Goal: Task Accomplishment & Management: Use online tool/utility

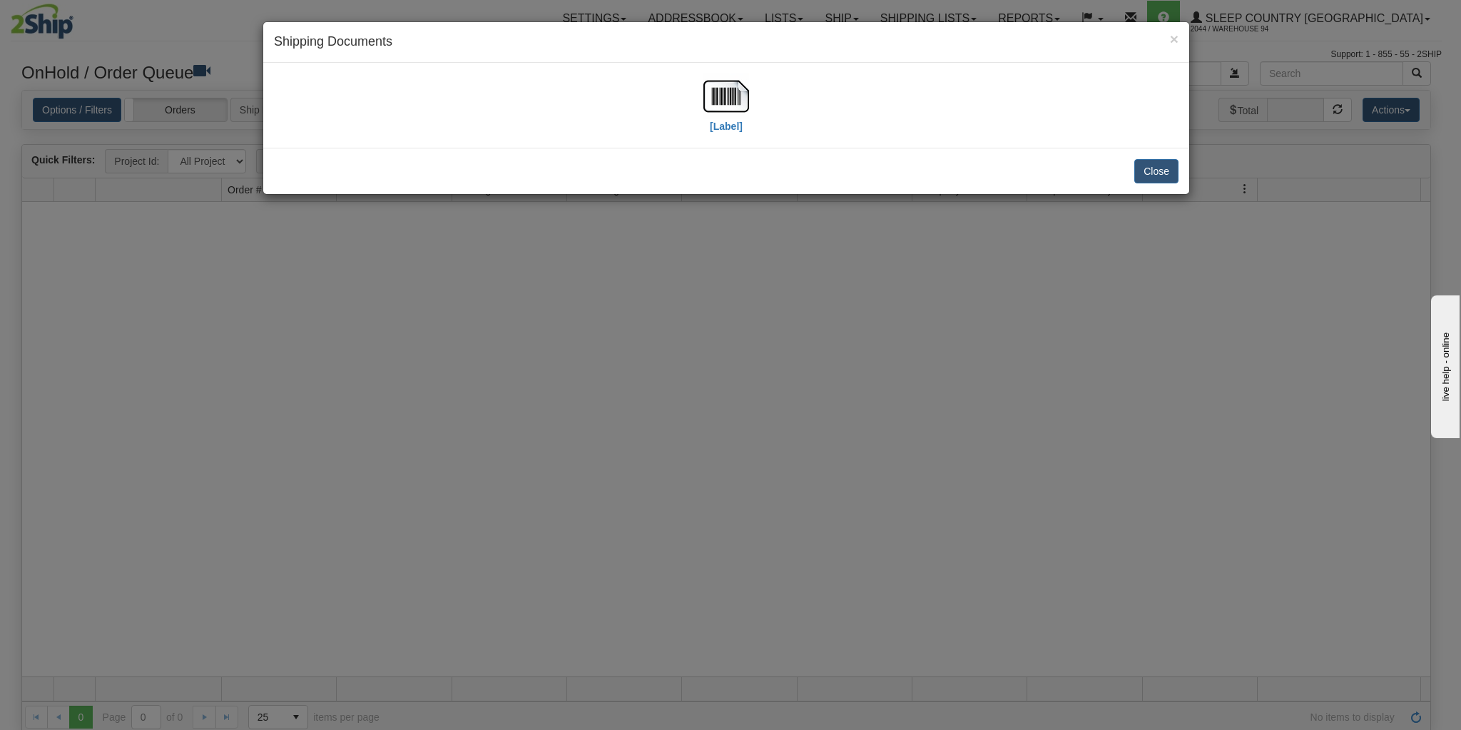
click at [1168, 39] on h4 "Shipping Documents" at bounding box center [726, 42] width 905 height 19
click at [1172, 39] on span "×" at bounding box center [1174, 39] width 9 height 16
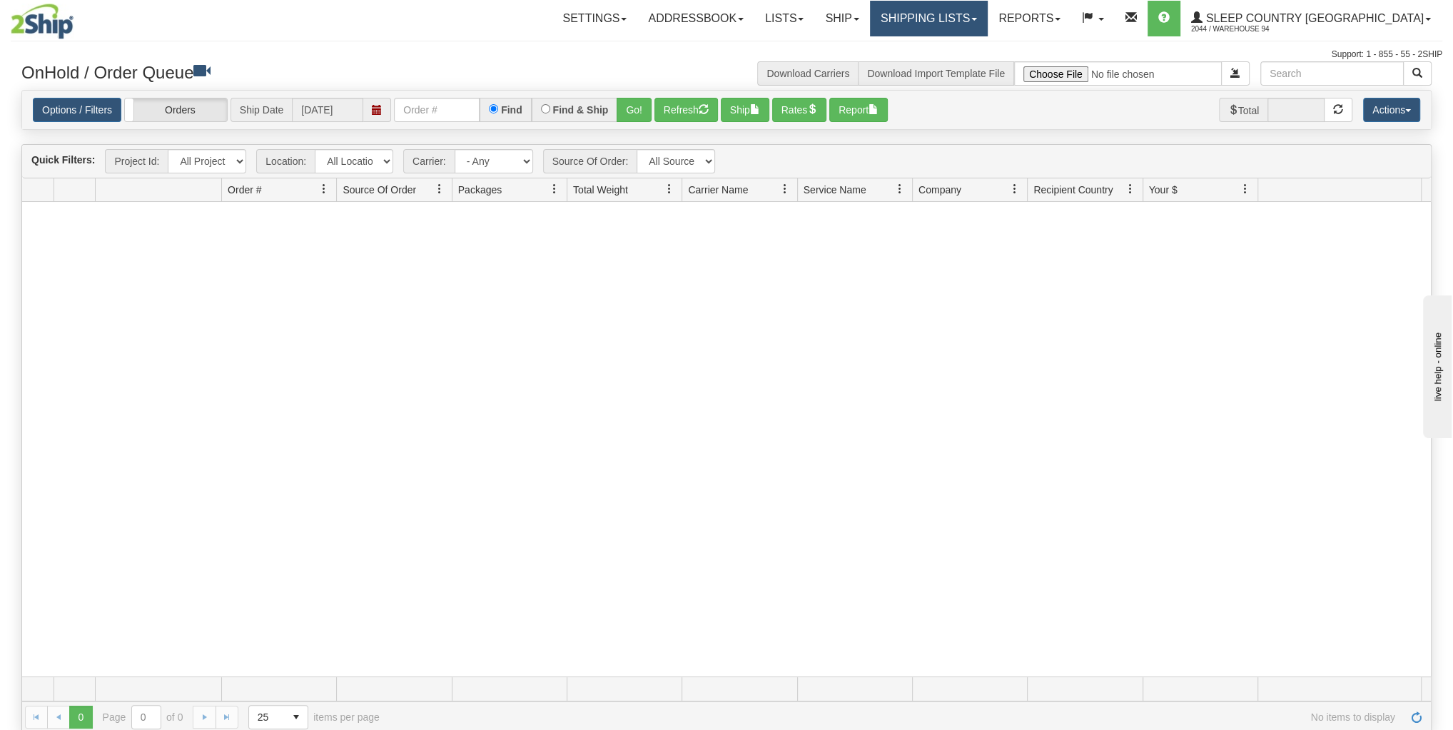
click at [988, 30] on link "Shipping lists" at bounding box center [929, 19] width 118 height 36
click at [945, 44] on span "Current Shipments" at bounding box center [903, 49] width 83 height 11
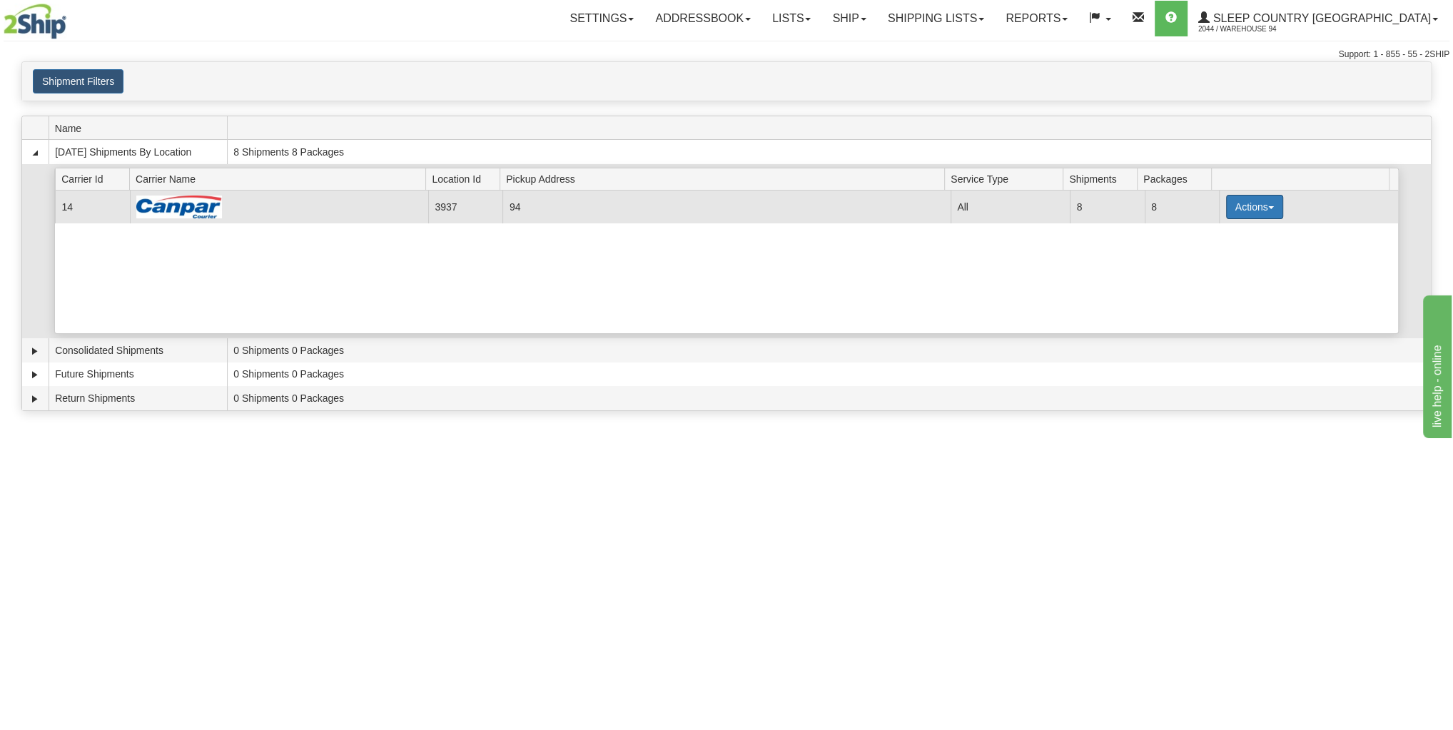
click at [1258, 201] on button "Actions" at bounding box center [1254, 207] width 57 height 24
click at [1203, 231] on span "Details" at bounding box center [1201, 233] width 39 height 10
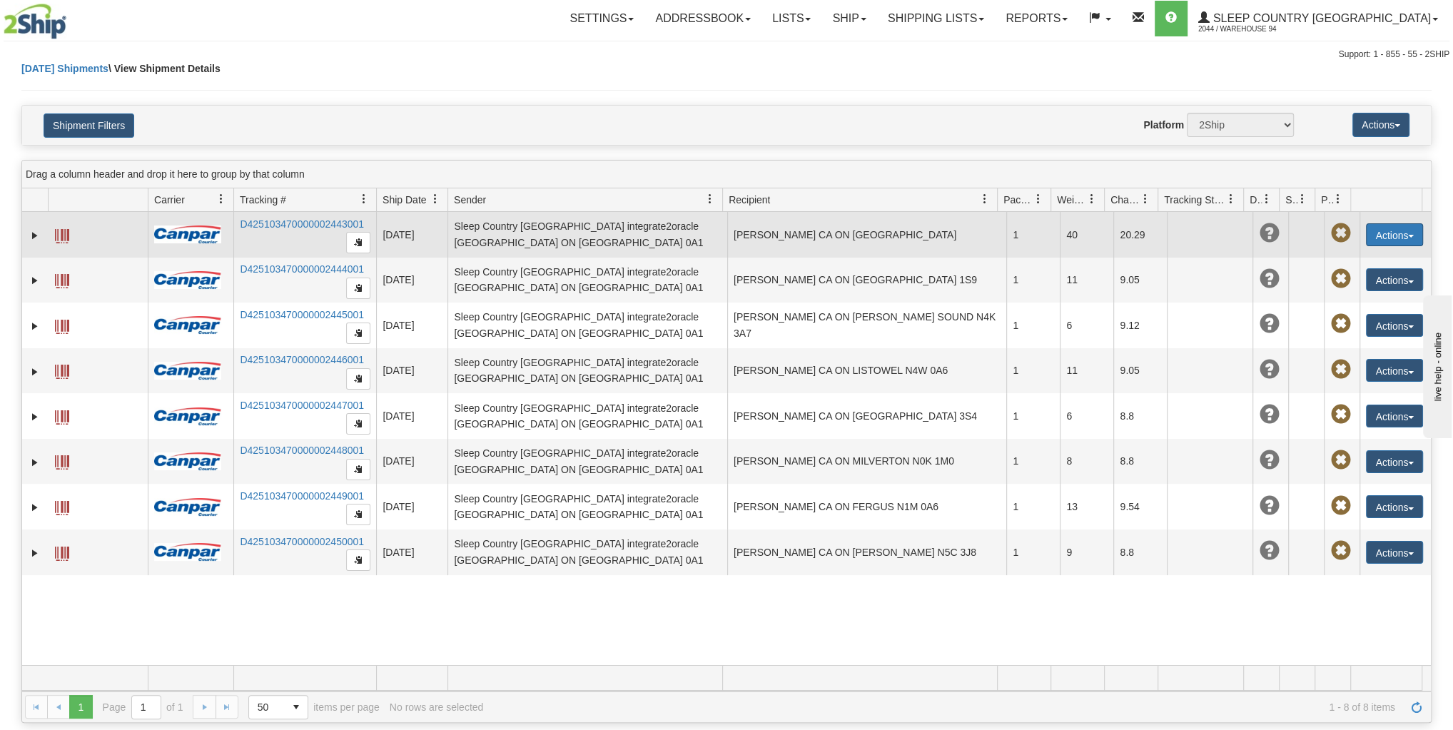
click at [1399, 232] on button "Actions" at bounding box center [1394, 234] width 57 height 23
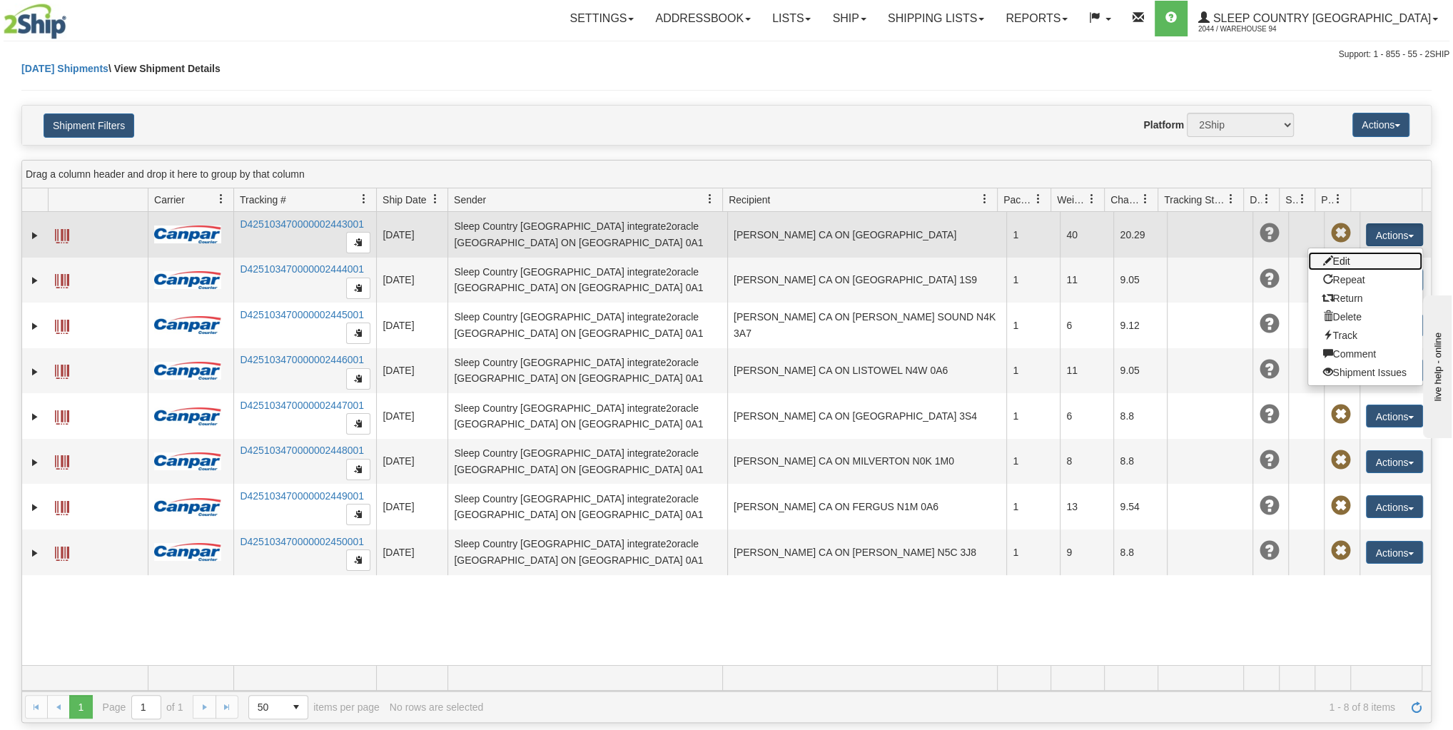
click at [1359, 258] on link "Edit" at bounding box center [1365, 261] width 114 height 19
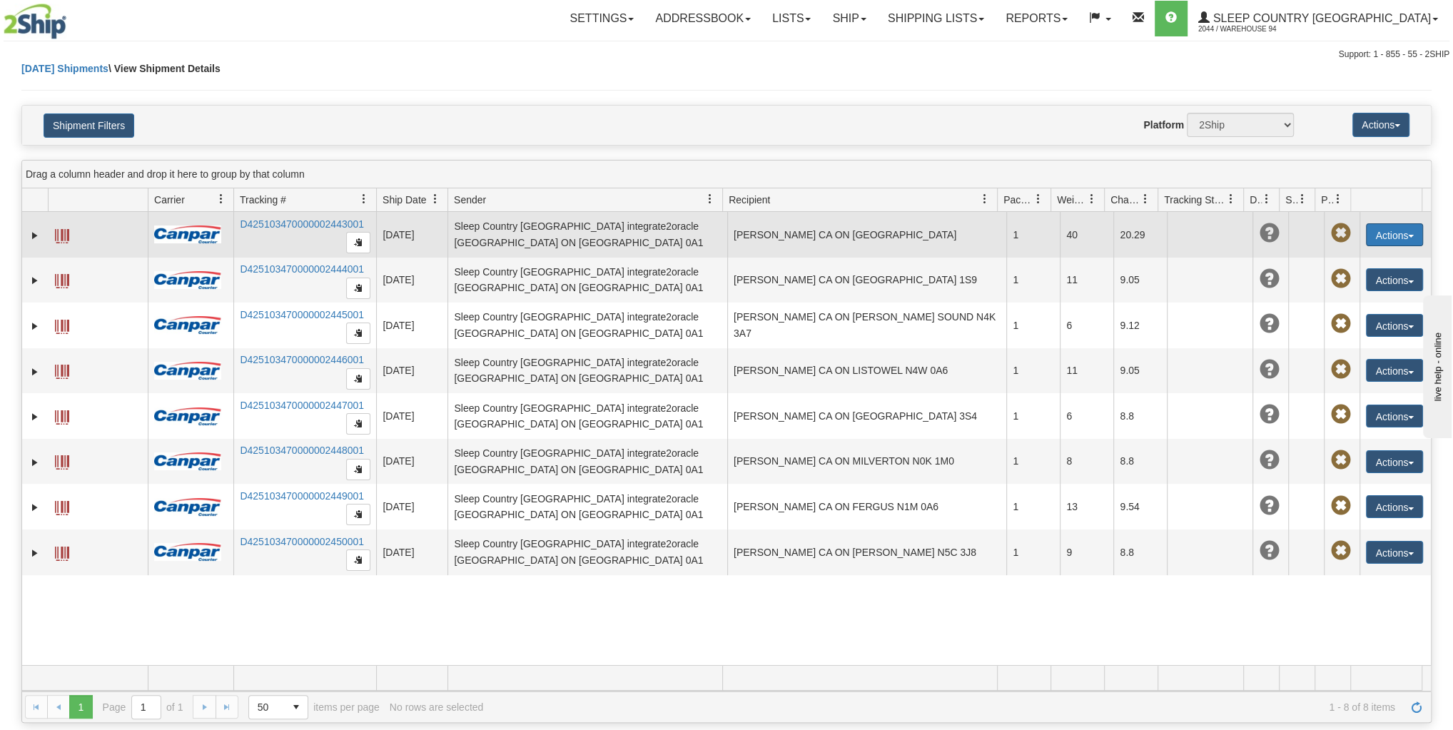
click at [1376, 230] on button "Actions" at bounding box center [1394, 234] width 57 height 23
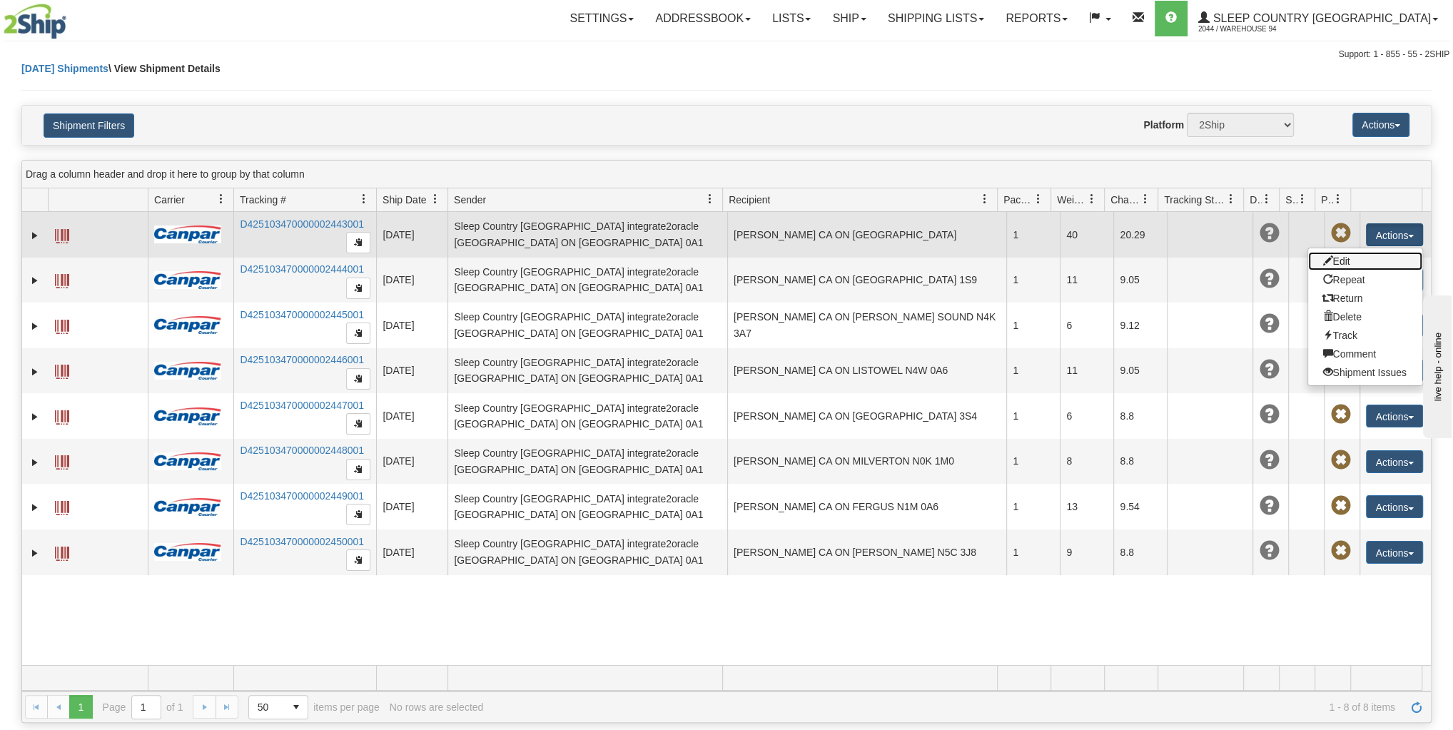
click at [1356, 262] on link "Edit" at bounding box center [1365, 261] width 114 height 19
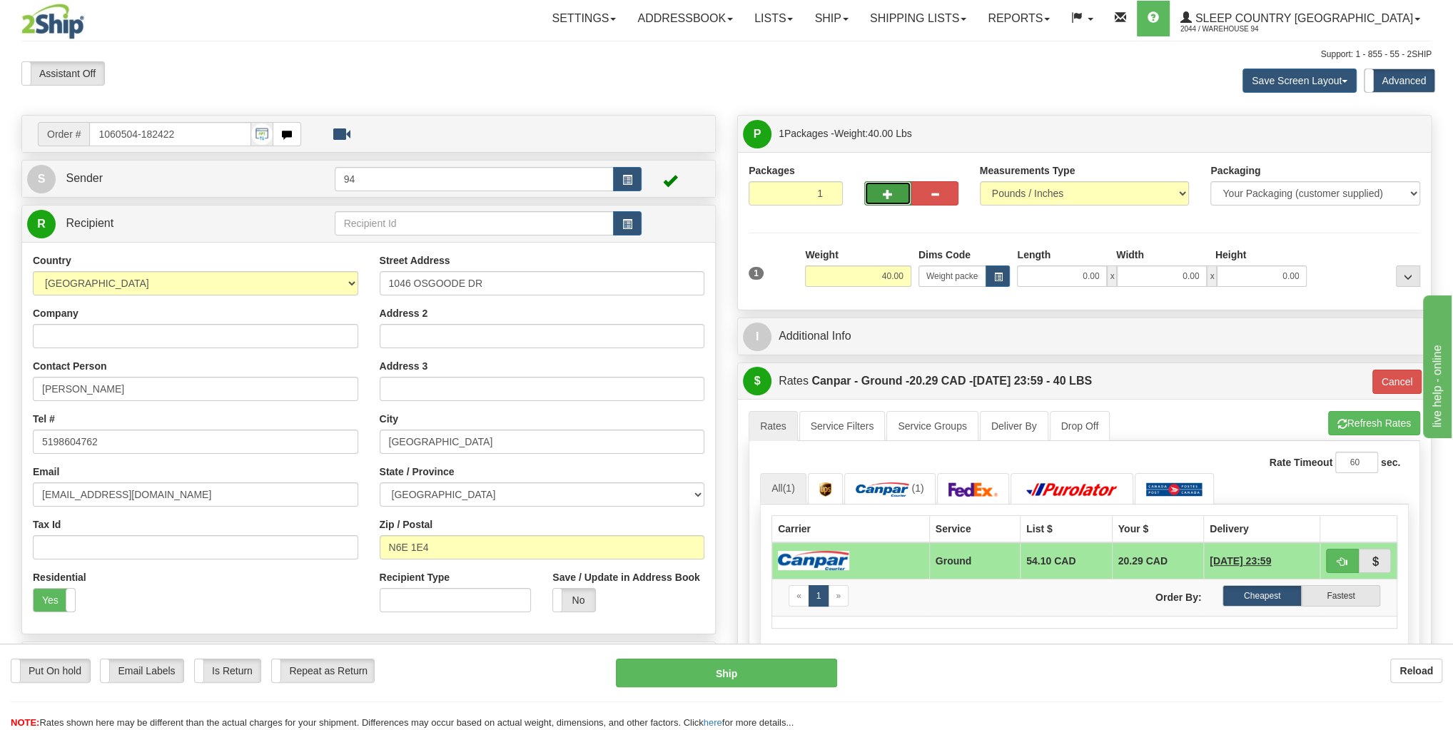
click at [888, 196] on span "button" at bounding box center [888, 194] width 10 height 9
type input "2"
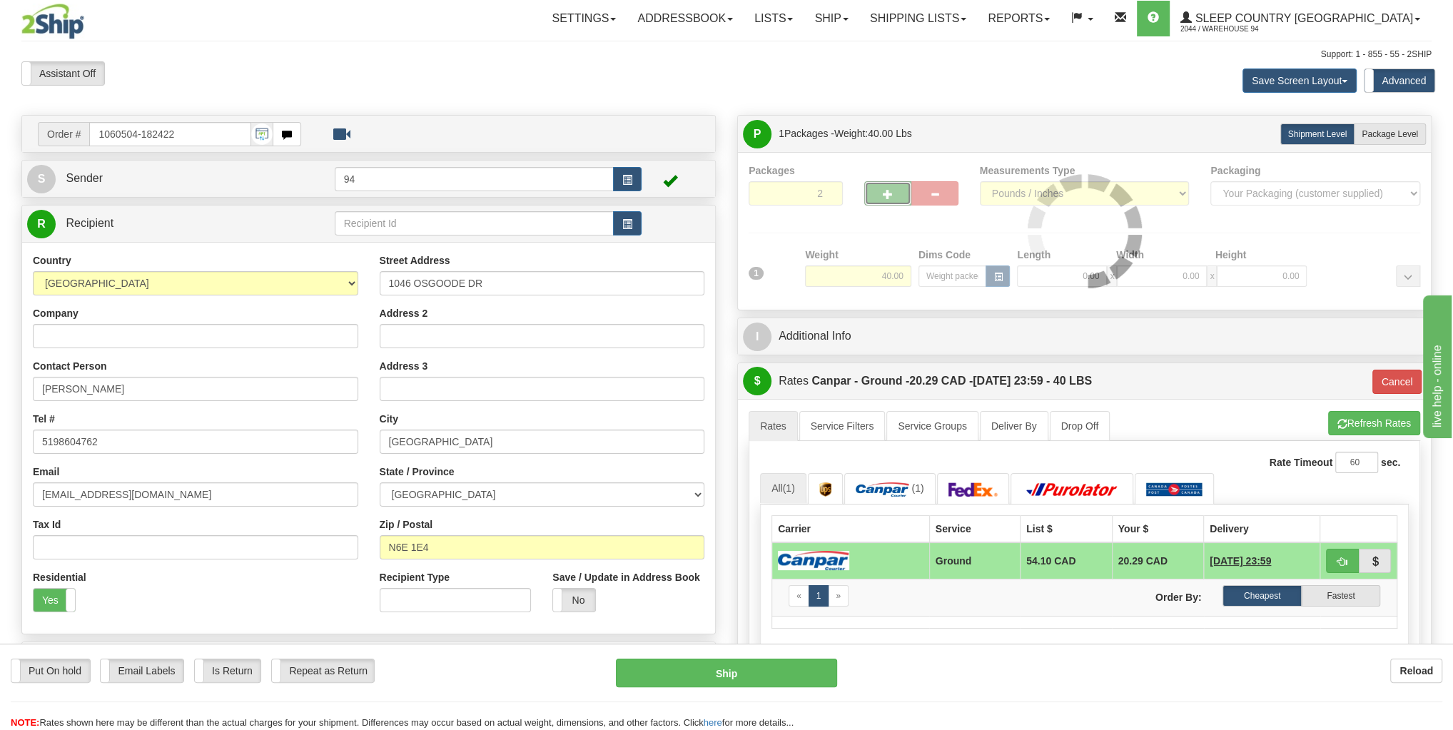
type input "1"
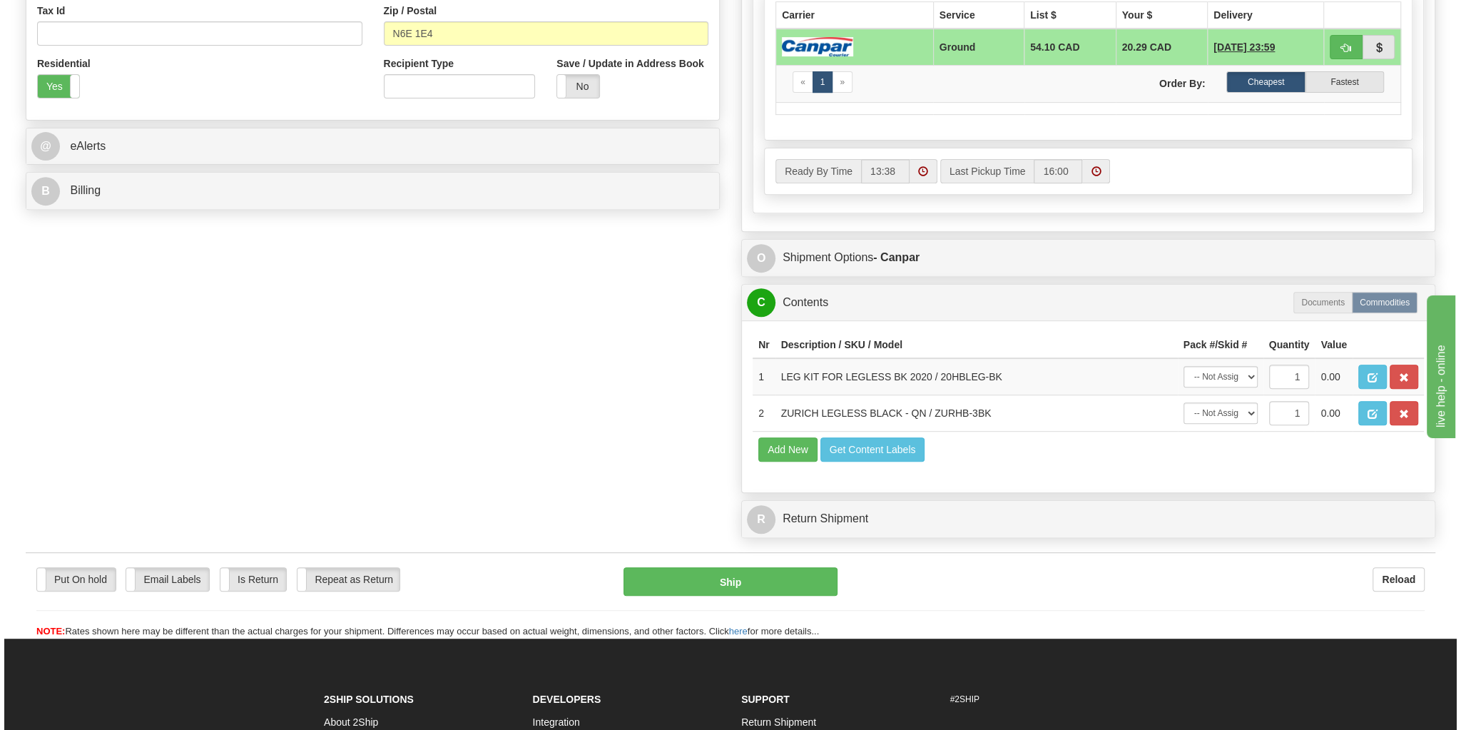
scroll to position [571, 0]
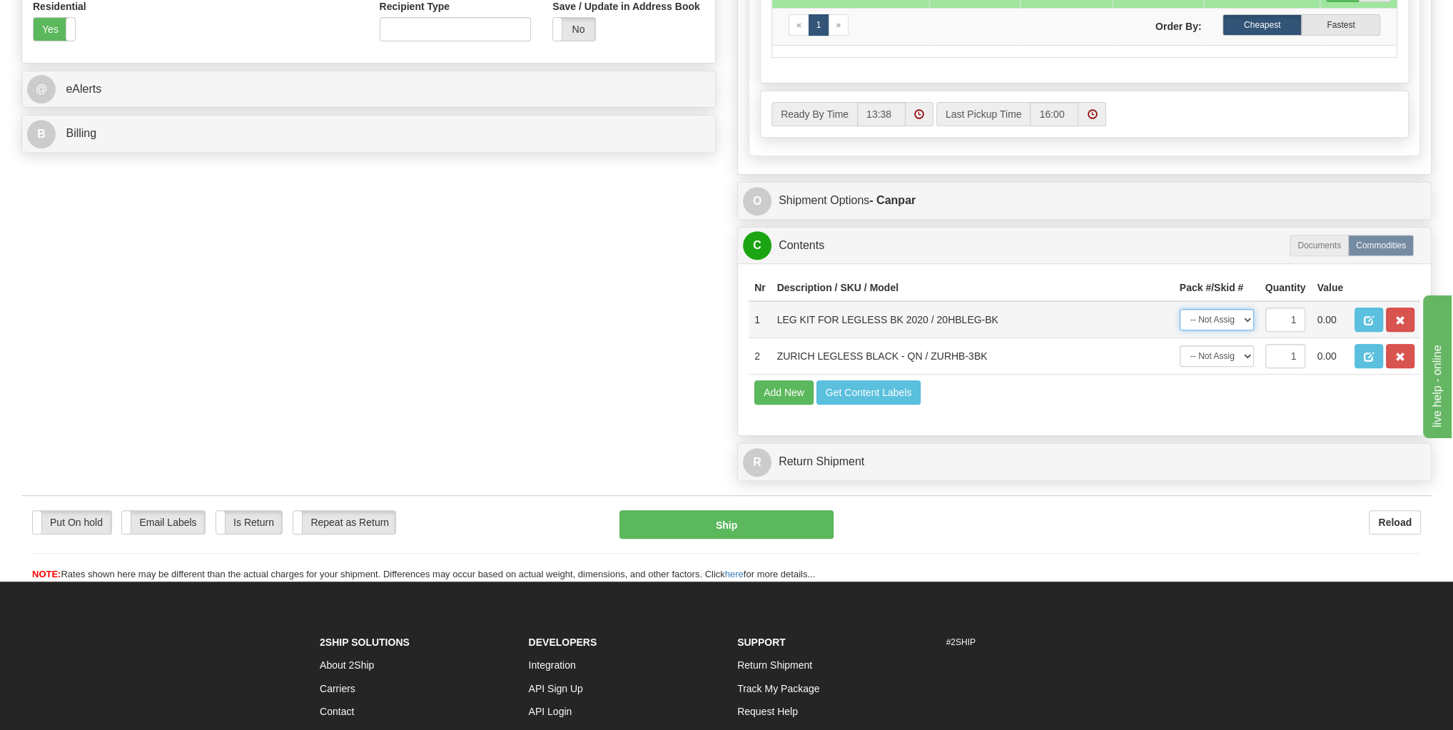
click at [1217, 310] on select "-- Not Assigned -- Package 1 Package 2" at bounding box center [1216, 319] width 74 height 21
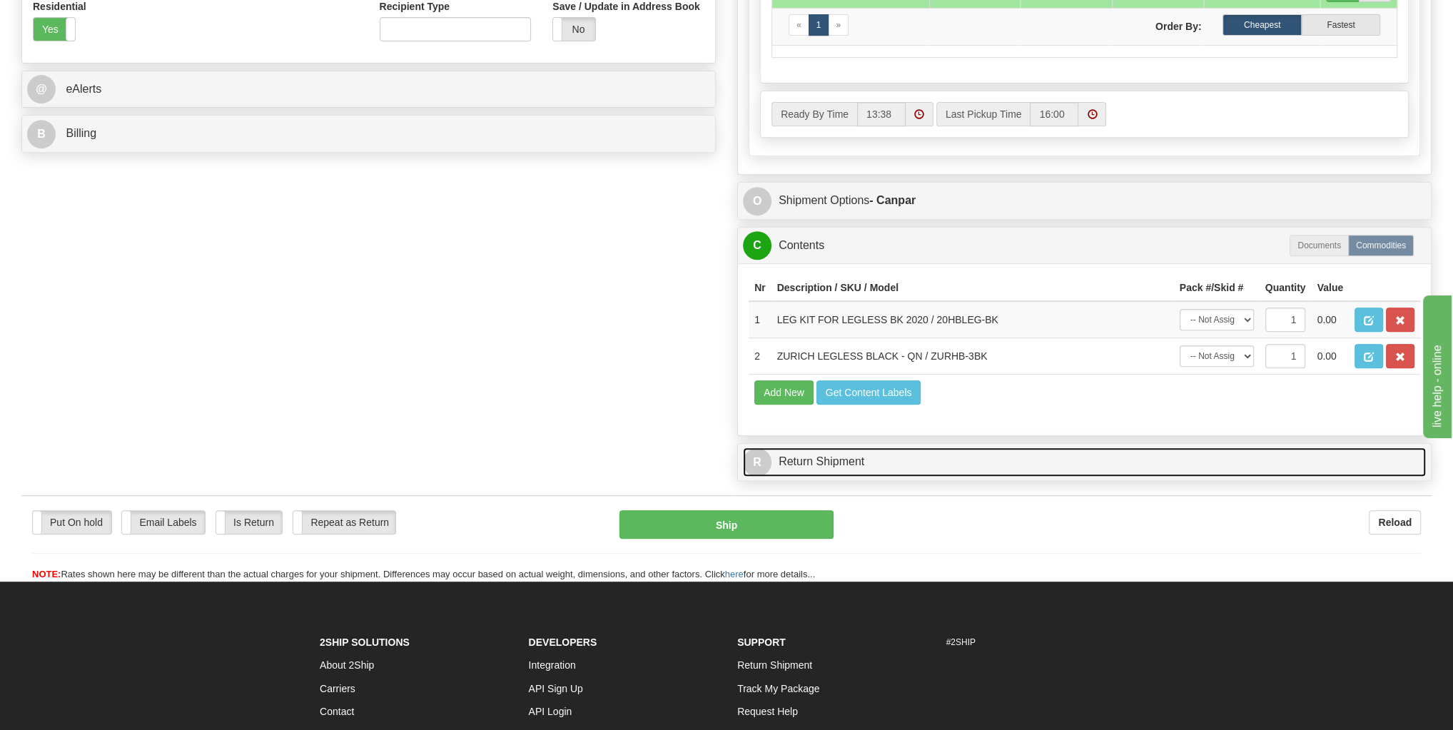
drag, startPoint x: 1297, startPoint y: 446, endPoint x: 1276, endPoint y: 409, distance: 42.5
click at [1297, 447] on link "R Return Shipment" at bounding box center [1084, 461] width 683 height 29
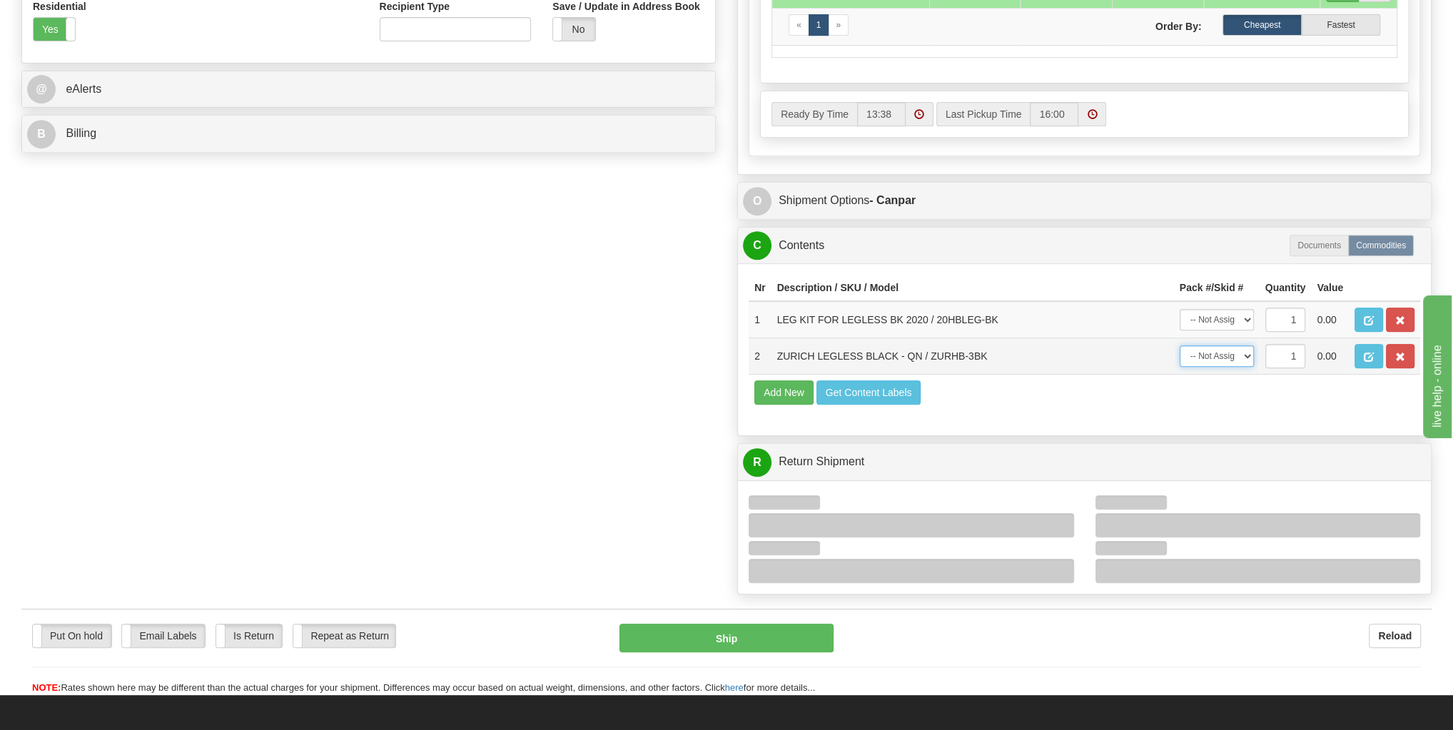
click at [1216, 345] on select "-- Not Assigned -- Package 1 Package 2" at bounding box center [1216, 355] width 74 height 21
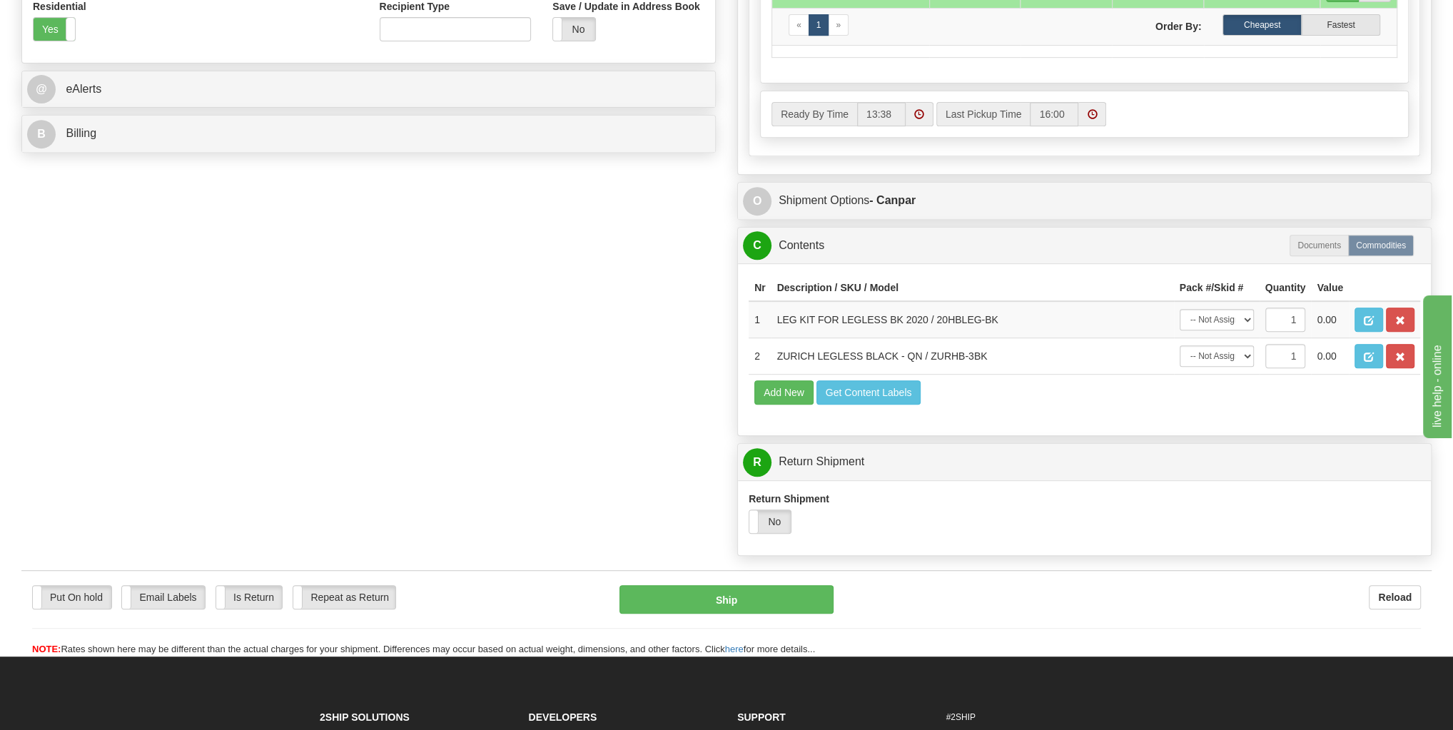
click at [1216, 404] on div "Nr Description / SKU / Model Pack #/Skid # Quantity Value 1 LEG KIT FOR LEGLESS…" at bounding box center [1084, 349] width 693 height 172
click at [1223, 356] on select "-- Not Assigned -- Package 1 Package 2" at bounding box center [1216, 355] width 74 height 21
select select "1"
click at [1179, 345] on select "-- Not Assigned -- Package 1 Package 2" at bounding box center [1216, 355] width 74 height 21
click at [1212, 309] on select "-- Not Assigned -- Package 1 Package 2" at bounding box center [1216, 319] width 74 height 21
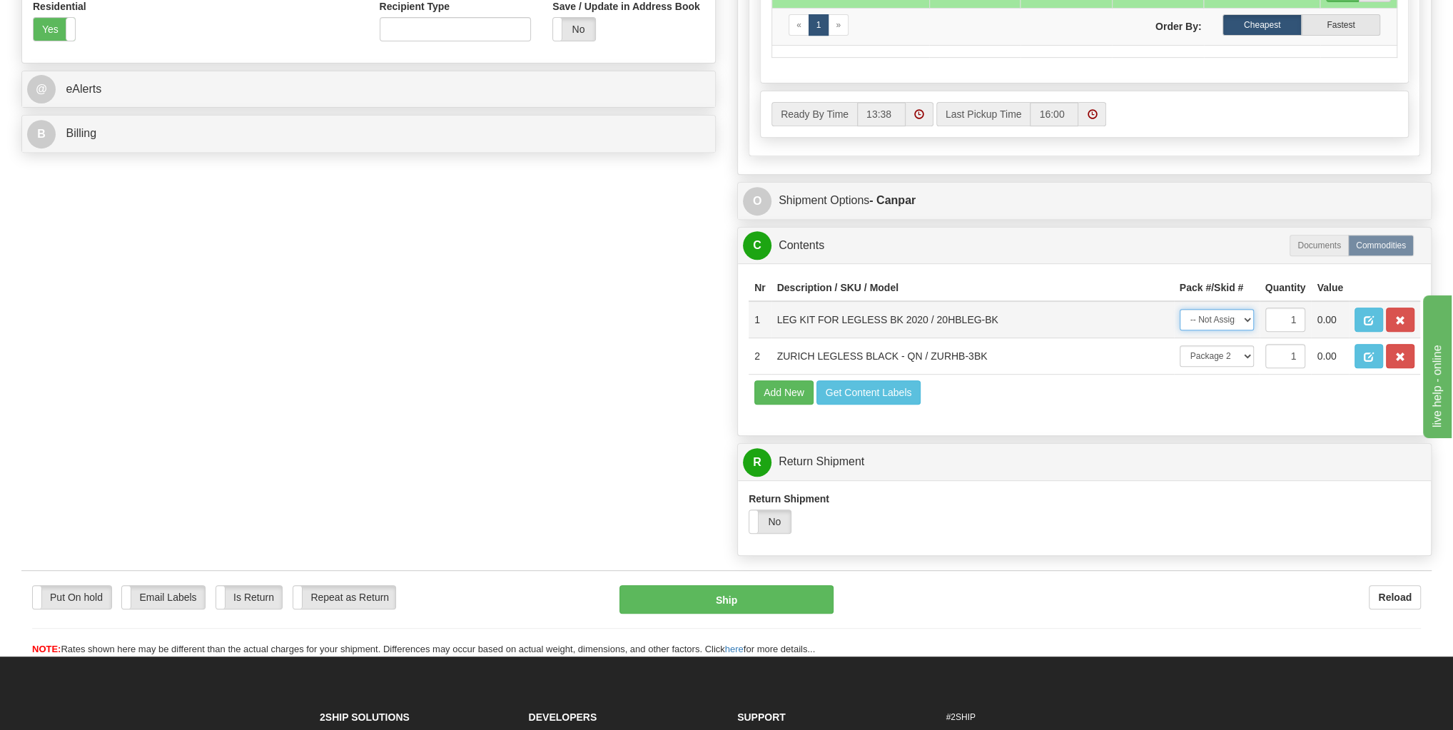
select select "0"
click at [1179, 309] on select "-- Not Assigned -- Package 1 Package 2" at bounding box center [1216, 319] width 74 height 21
click at [789, 593] on button "Ship" at bounding box center [725, 599] width 213 height 29
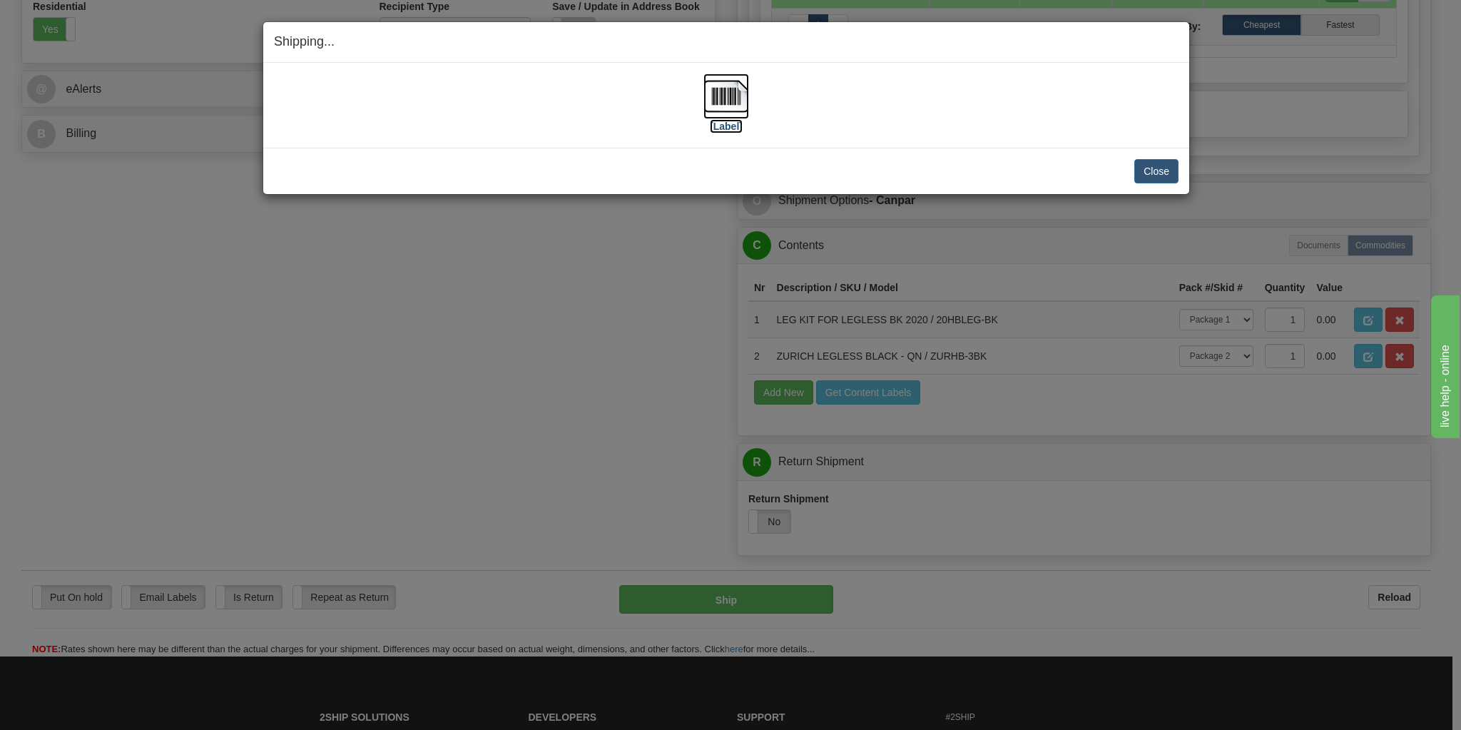
click at [727, 129] on label "[Label]" at bounding box center [726, 126] width 33 height 14
click at [1136, 174] on button "Close" at bounding box center [1157, 171] width 44 height 24
click at [1143, 174] on button "Close" at bounding box center [1157, 171] width 44 height 24
click at [1167, 160] on button "Close" at bounding box center [1157, 171] width 44 height 24
click at [1160, 171] on button "Close" at bounding box center [1157, 171] width 44 height 24
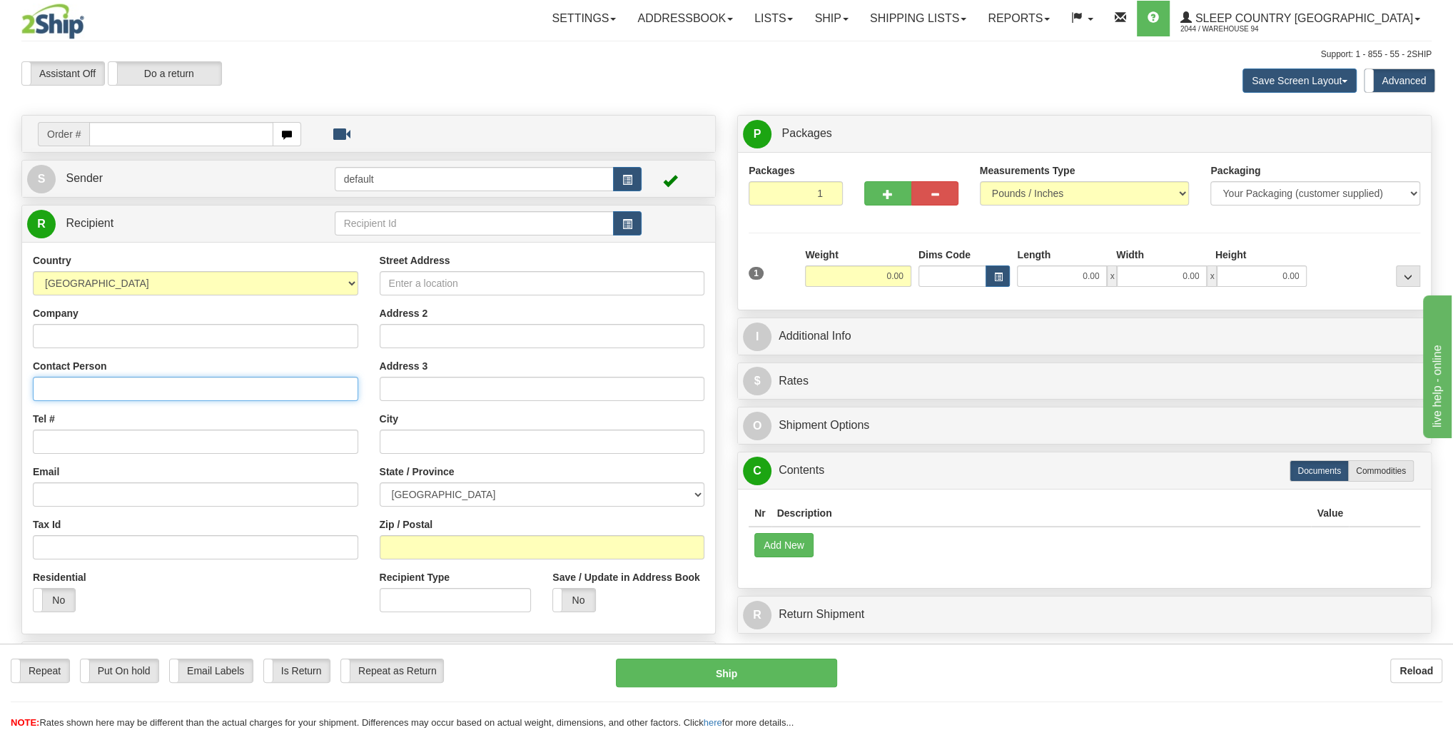
click at [140, 387] on input "Contact Person" at bounding box center [195, 389] width 325 height 24
type input "[PERSON_NAME]"
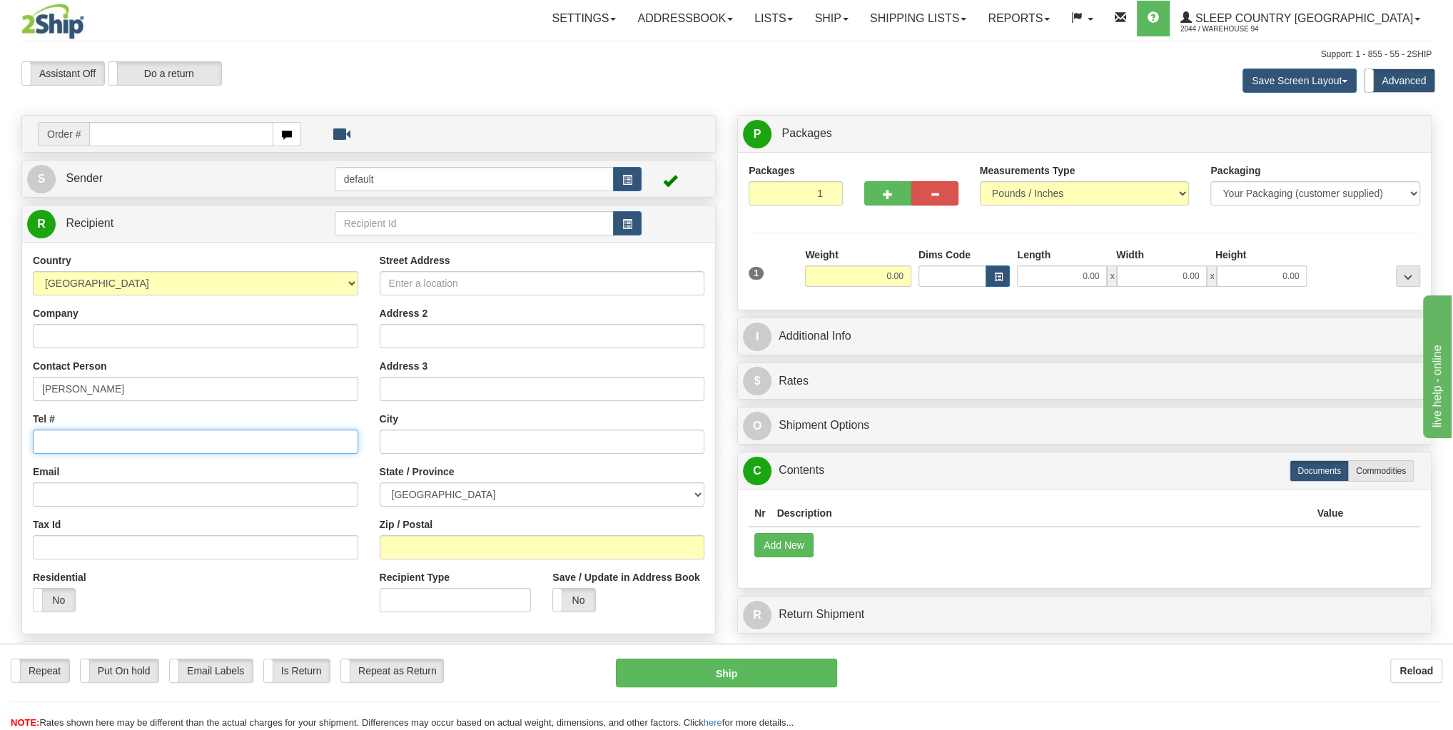
click at [141, 446] on input "Tel #" at bounding box center [195, 442] width 325 height 24
type input "[PHONE_NUMBER]"
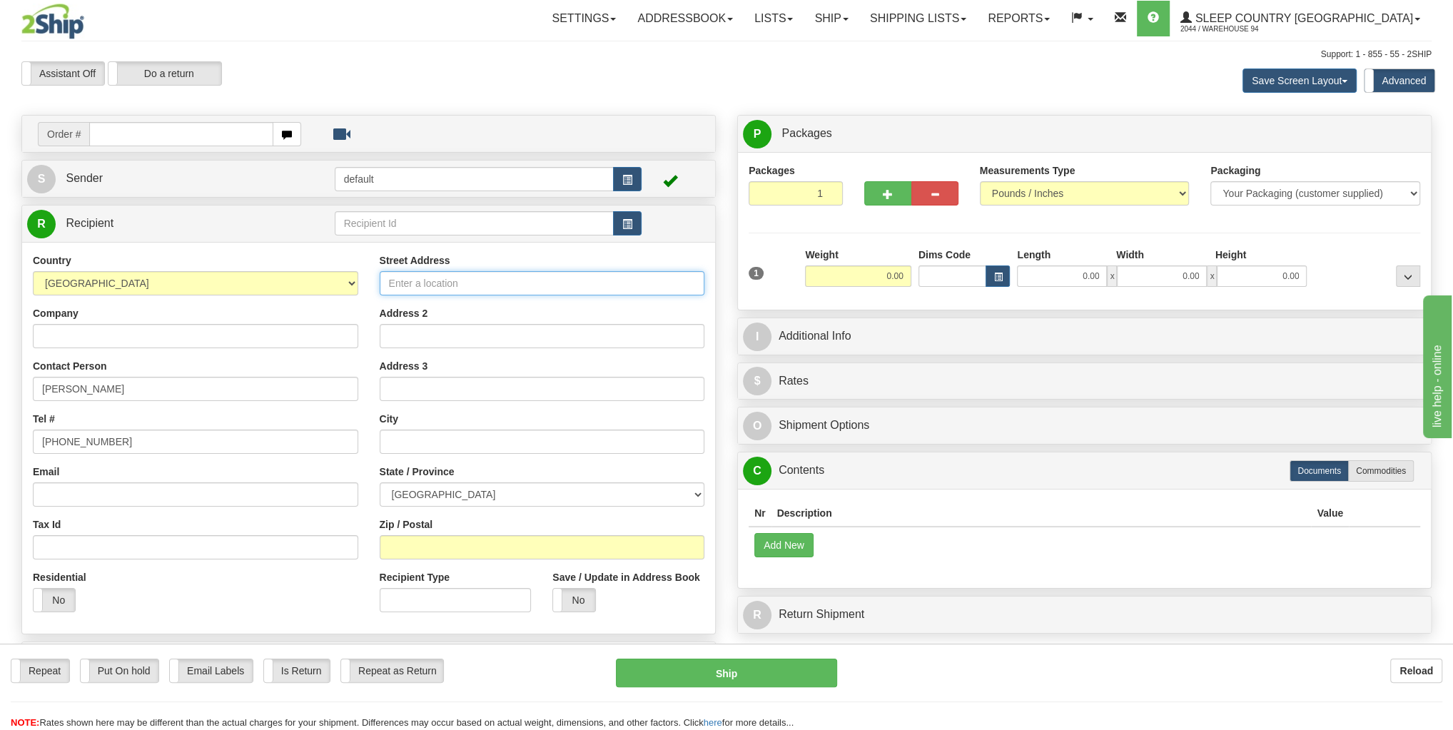
click at [468, 284] on input "Street Address" at bounding box center [542, 283] width 325 height 24
type input "[STREET_ADDRESS][PERSON_NAME]"
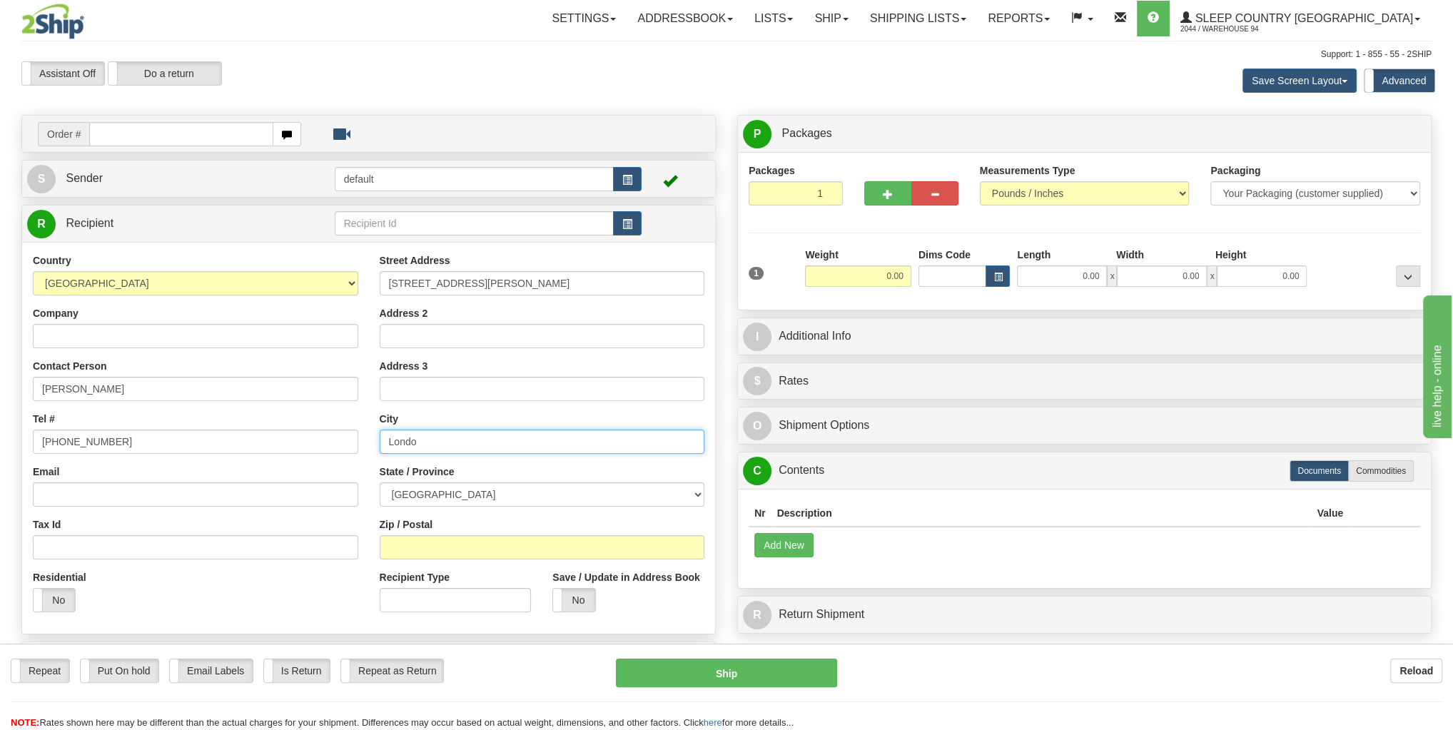
type input "[GEOGRAPHIC_DATA]"
drag, startPoint x: 425, startPoint y: 440, endPoint x: 378, endPoint y: 440, distance: 46.4
click at [378, 440] on div "Street Address [STREET_ADDRESS][PERSON_NAME] Address 2 Address 3 City [GEOGRAPH…" at bounding box center [542, 438] width 347 height 370
type input "[GEOGRAPHIC_DATA]"
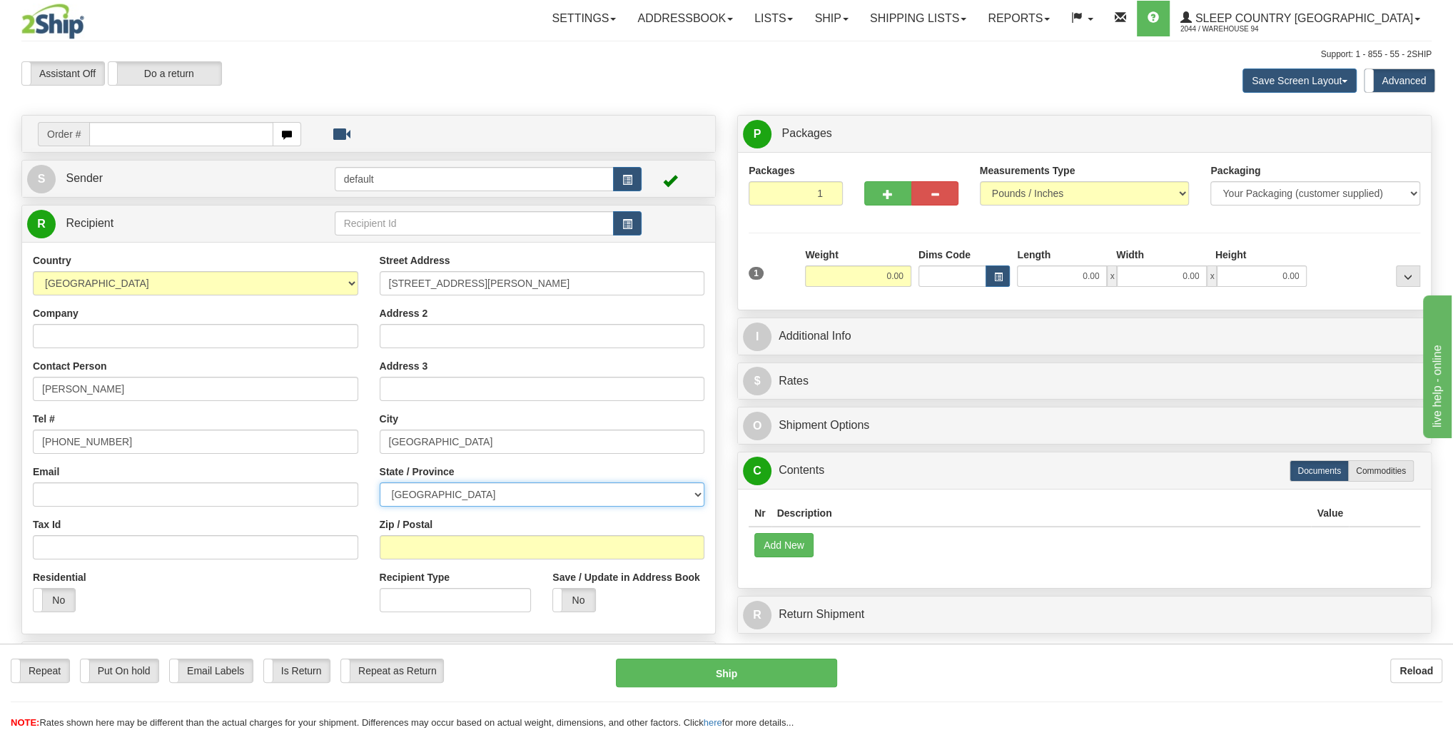
click at [426, 484] on select "[GEOGRAPHIC_DATA] [GEOGRAPHIC_DATA] [GEOGRAPHIC_DATA] [GEOGRAPHIC_DATA] [GEOGRA…" at bounding box center [542, 494] width 325 height 24
select select "ON"
click at [380, 482] on select "[GEOGRAPHIC_DATA] [GEOGRAPHIC_DATA] [GEOGRAPHIC_DATA] [GEOGRAPHIC_DATA] [GEOGRA…" at bounding box center [542, 494] width 325 height 24
click at [424, 554] on input "Zip / Postal" at bounding box center [542, 547] width 325 height 24
click at [408, 543] on input "N0J1Z0" at bounding box center [542, 547] width 325 height 24
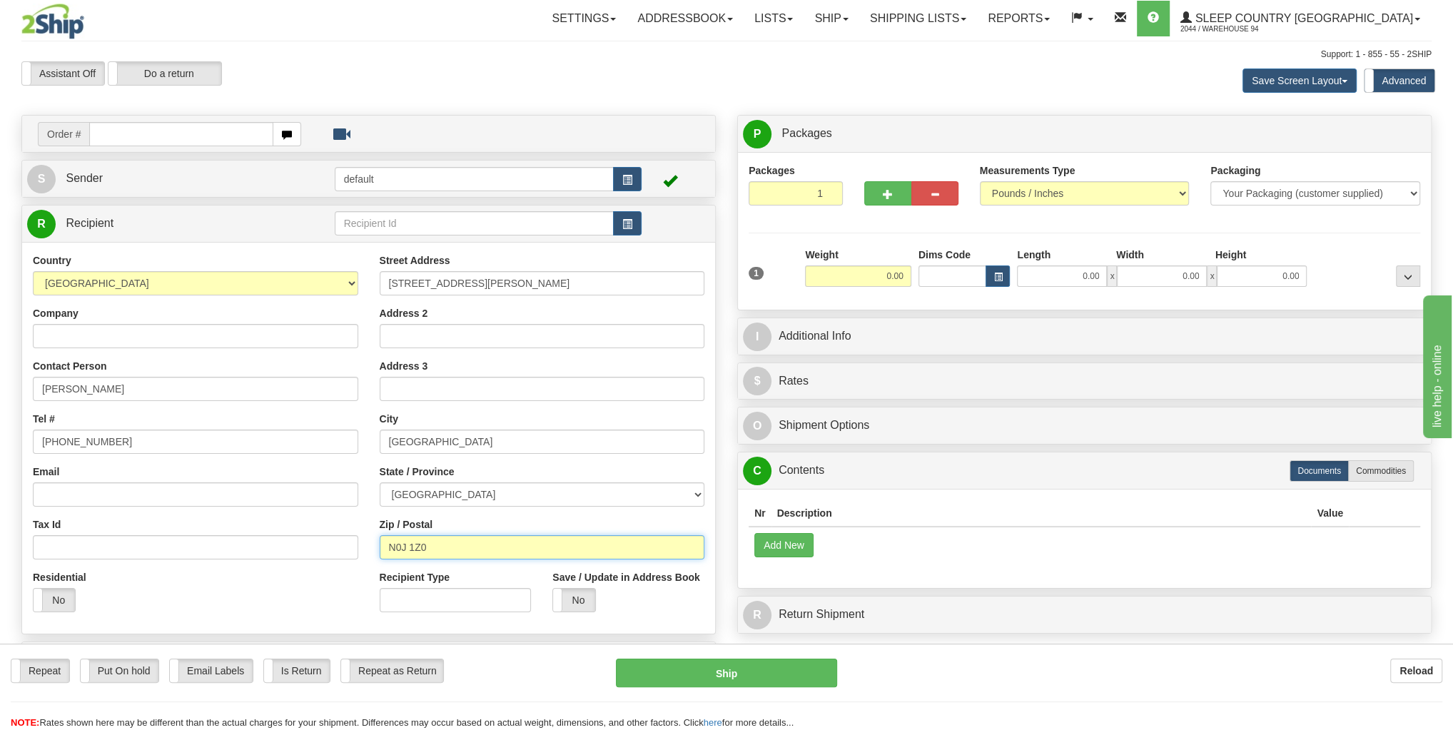
type input "N0J 1Z0"
click at [286, 591] on div "Residential Yes No" at bounding box center [195, 596] width 347 height 53
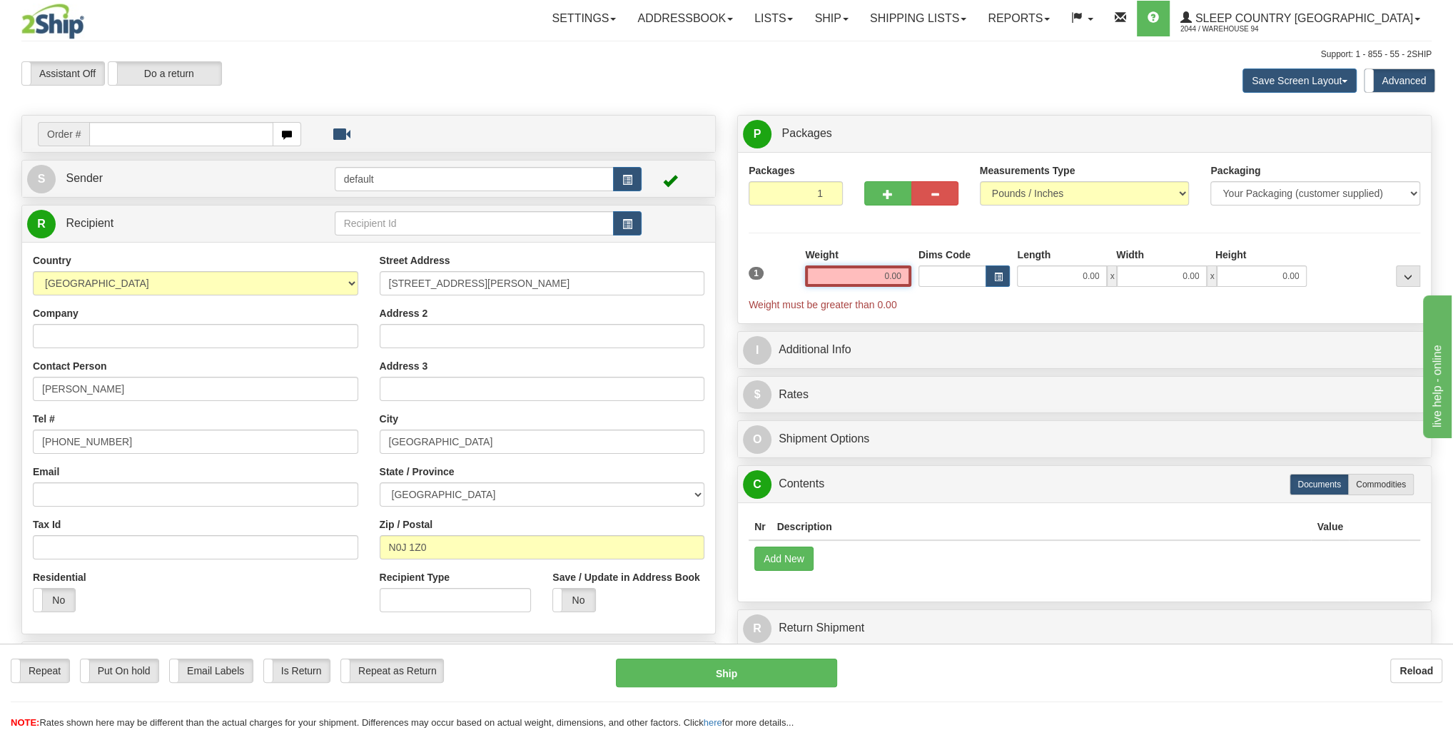
click at [894, 278] on input "0.00" at bounding box center [858, 275] width 106 height 21
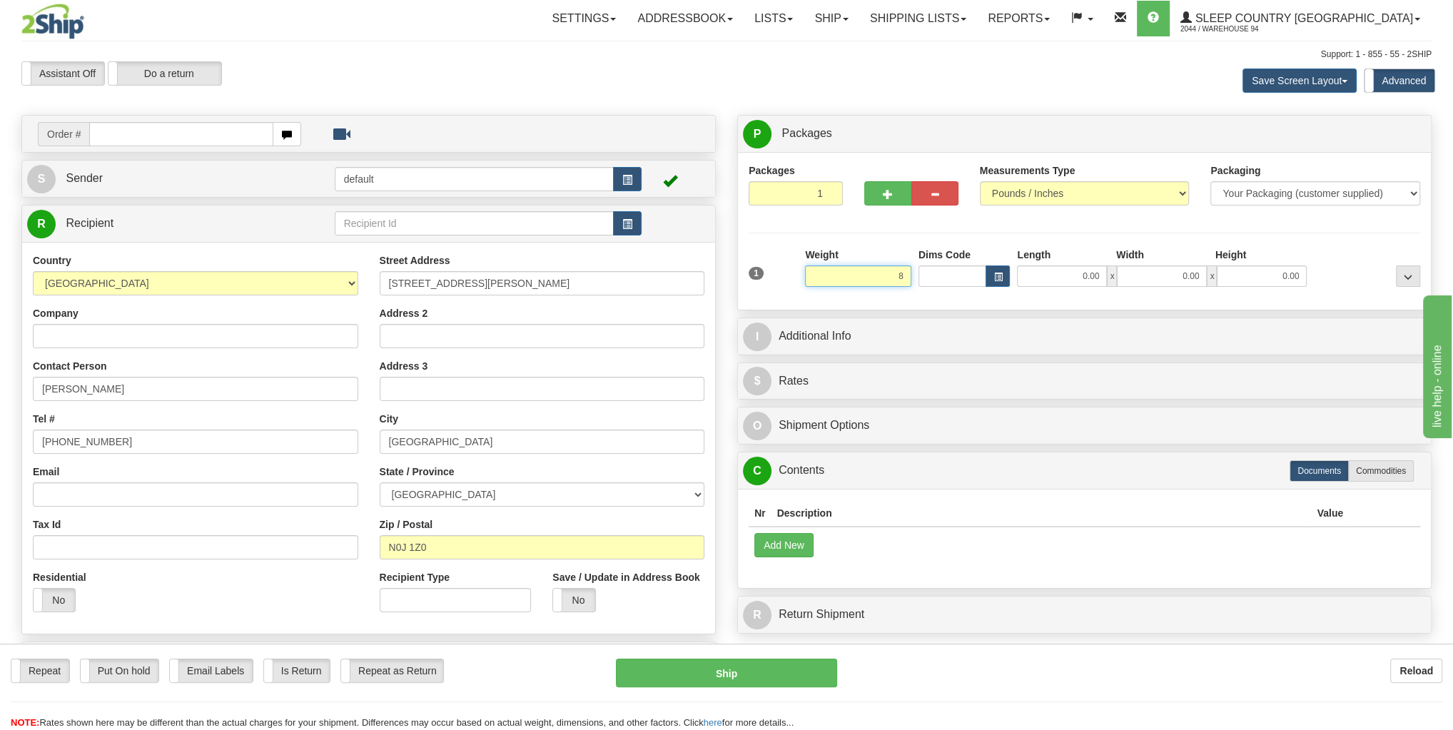
type input "8.00"
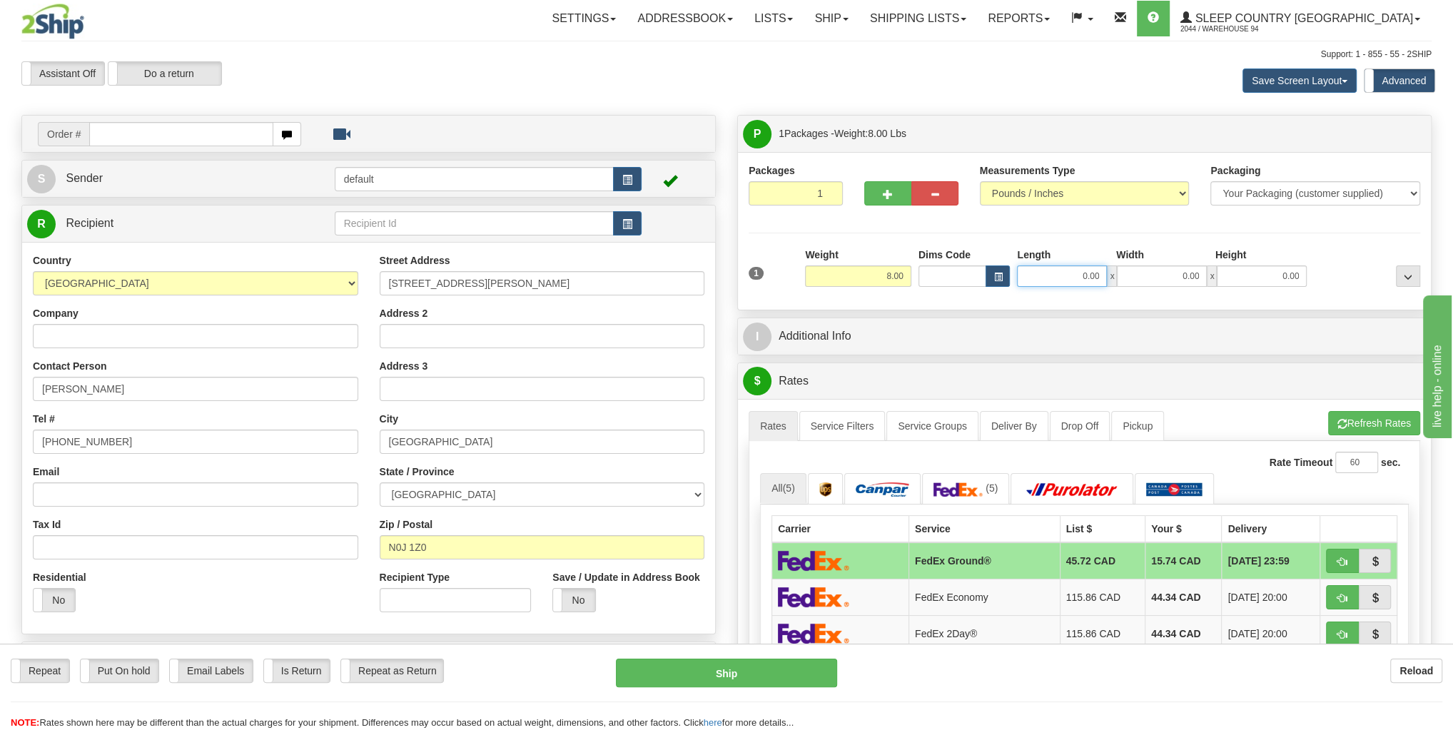
click at [1100, 274] on input "0.00" at bounding box center [1062, 275] width 90 height 21
type input "10.00"
click at [1194, 275] on input "0.00" at bounding box center [1162, 275] width 90 height 21
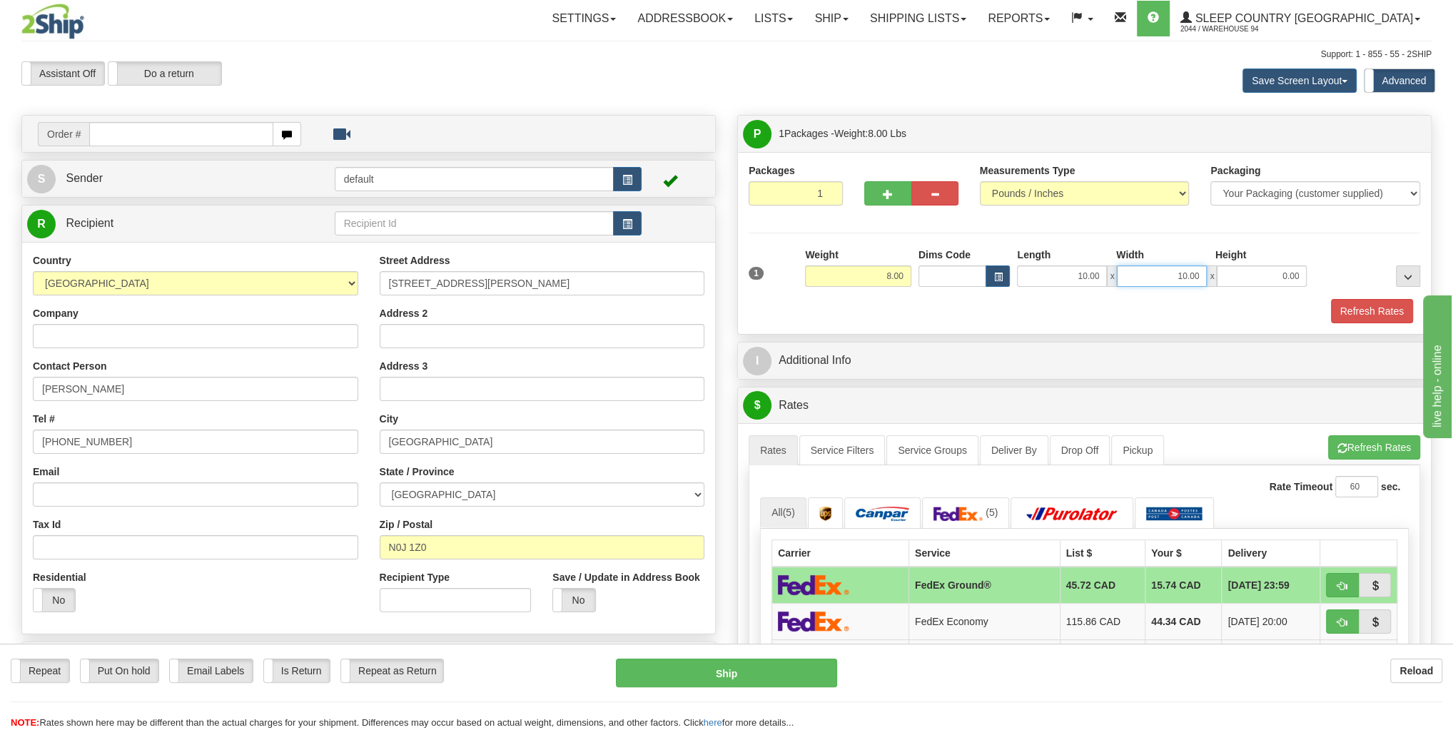
type input "10.00"
click at [1266, 275] on input "0.00" at bounding box center [1262, 275] width 90 height 21
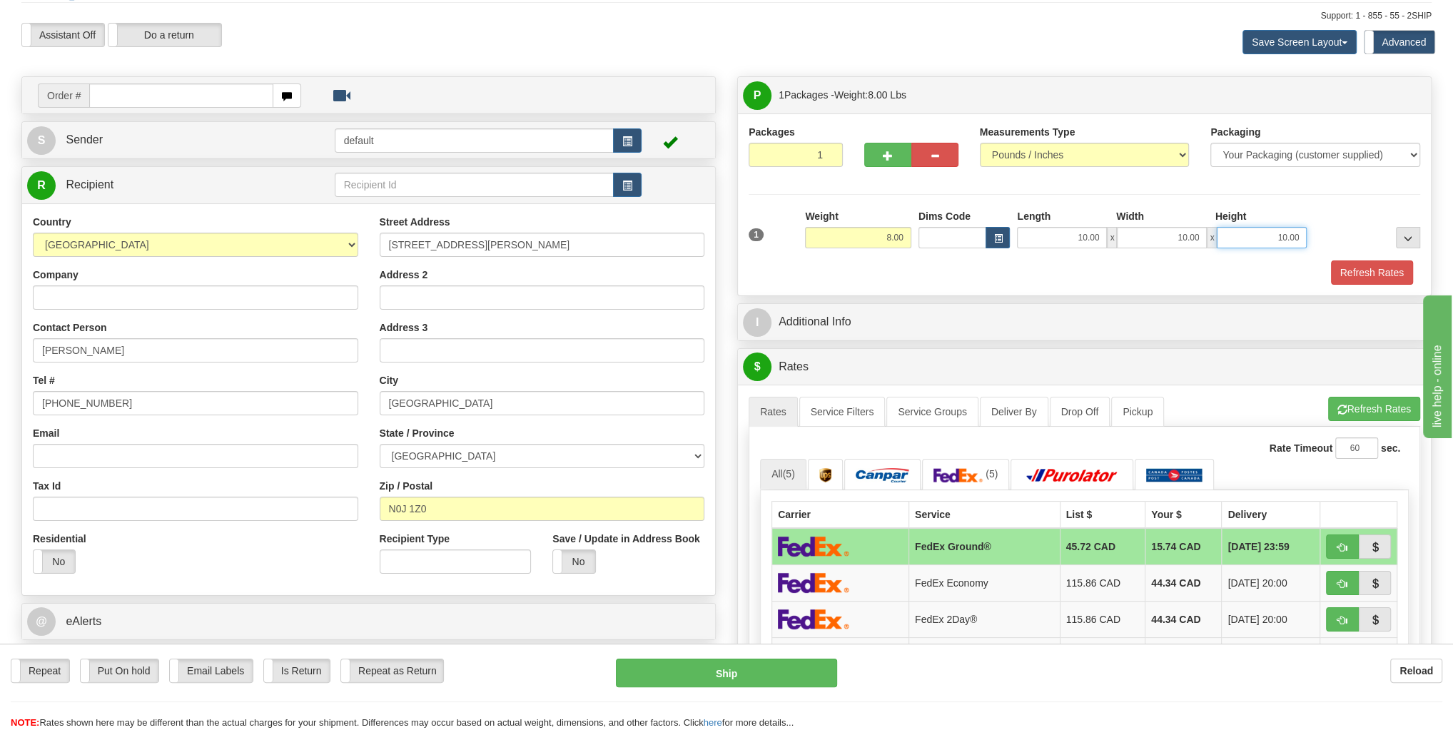
scroll to position [57, 0]
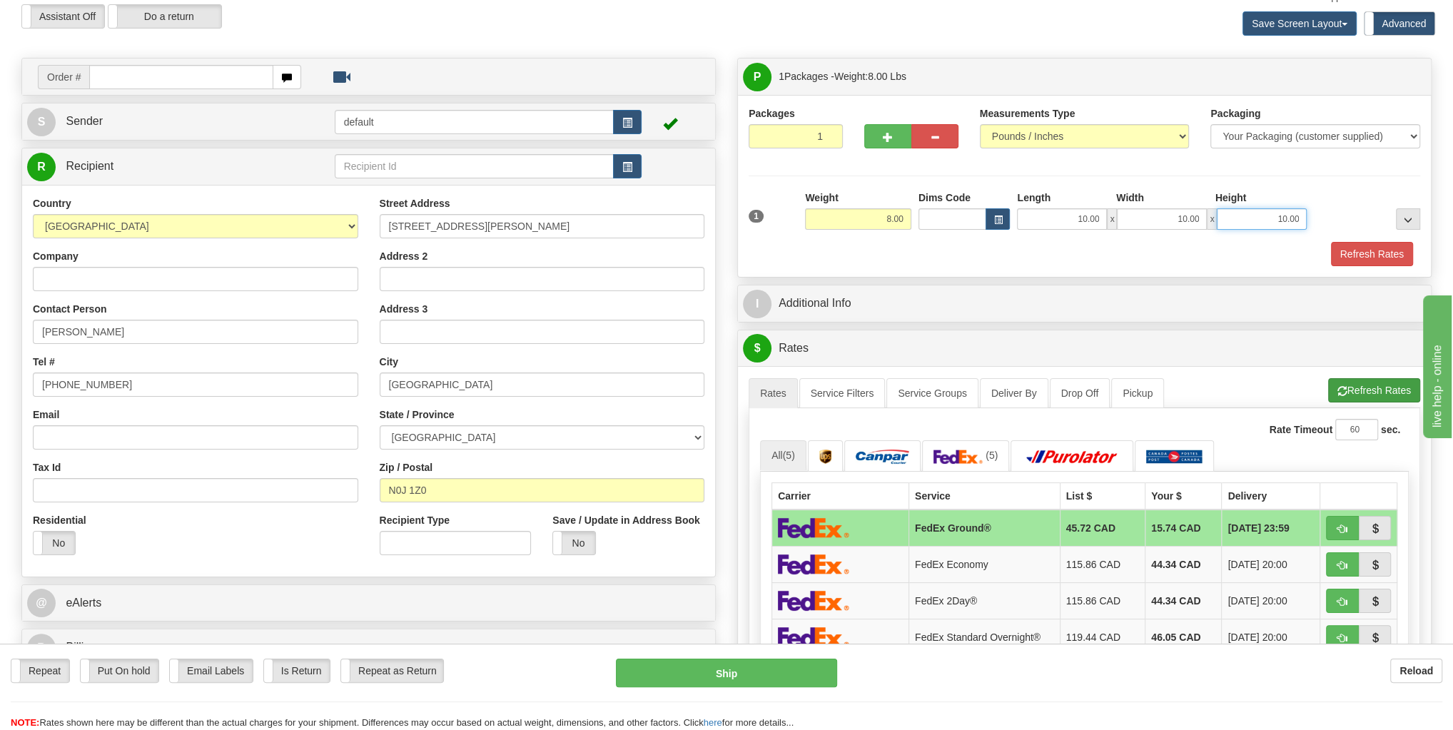
type input "10.00"
click at [1379, 392] on button "Refresh Rates" at bounding box center [1374, 390] width 92 height 24
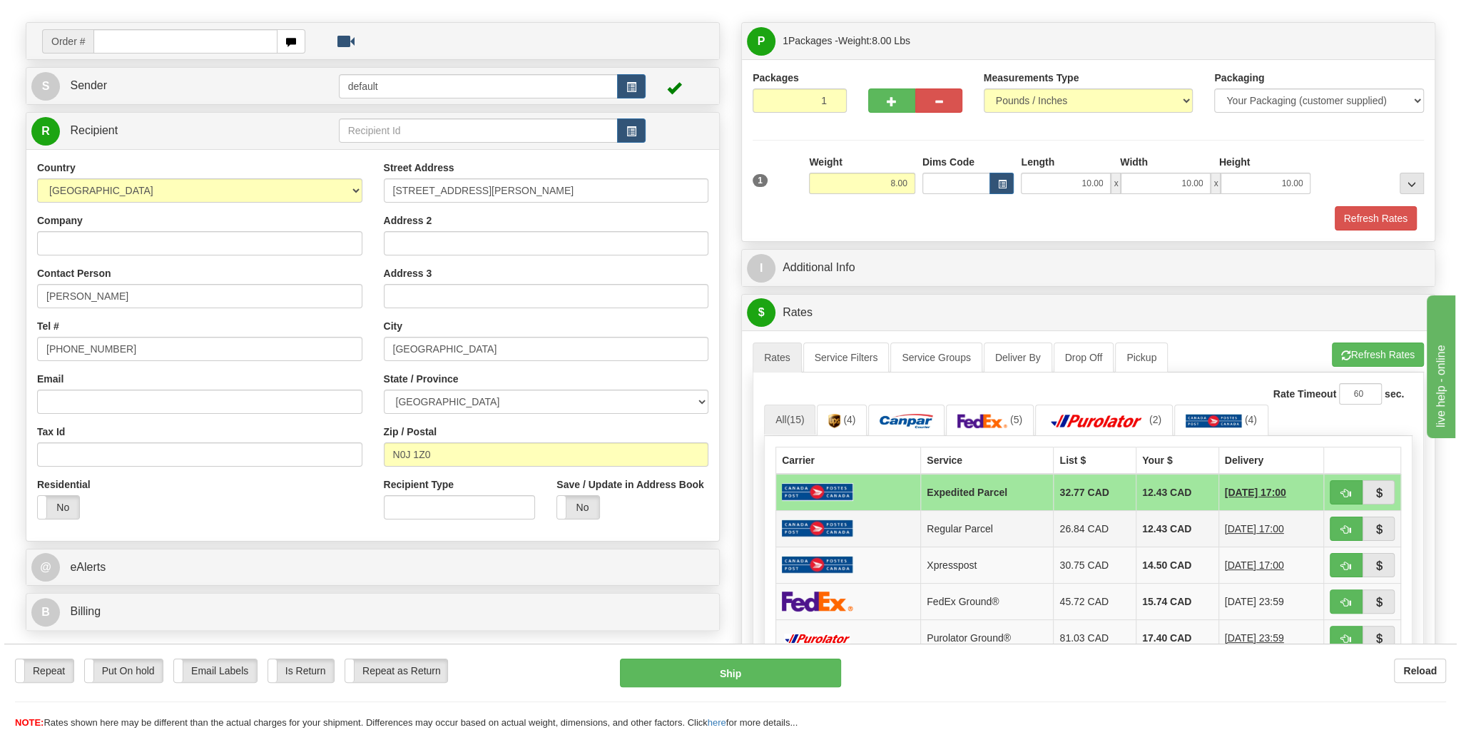
scroll to position [171, 0]
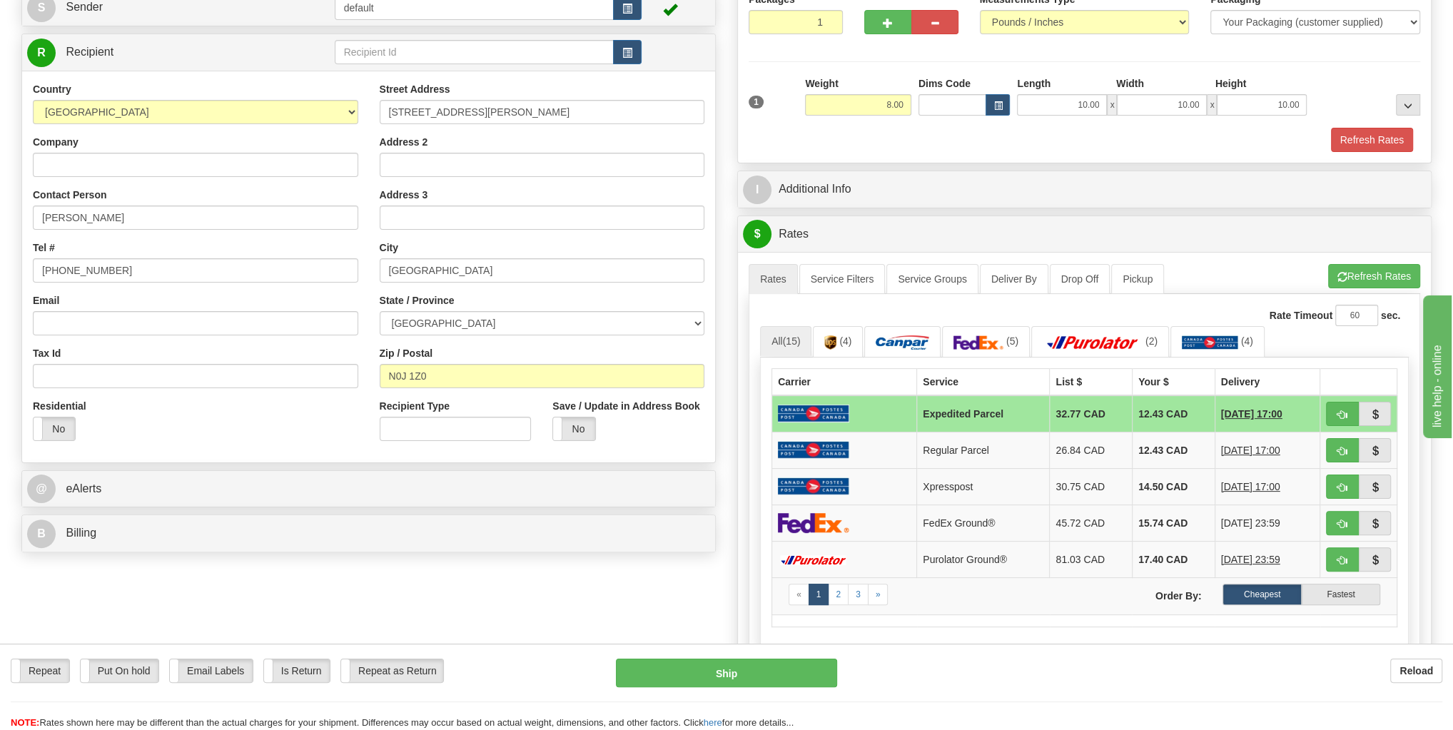
click at [1362, 127] on div "Packaging Your Packaging (customer supplied) Envelope (carrier supplied) Pack (…" at bounding box center [1112, 127] width 622 height 1
click at [1362, 138] on button "Refresh Rates" at bounding box center [1372, 140] width 82 height 24
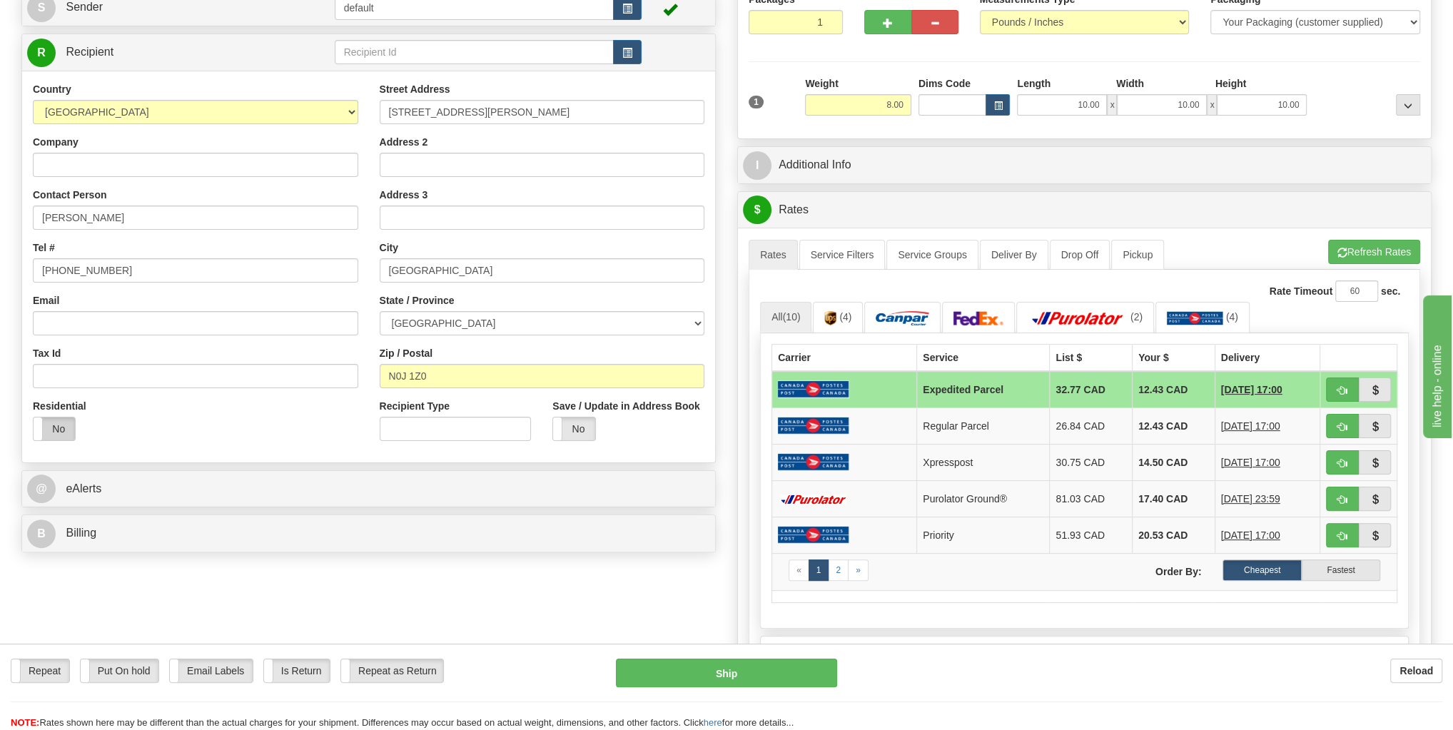
click at [60, 437] on label "No" at bounding box center [54, 428] width 41 height 23
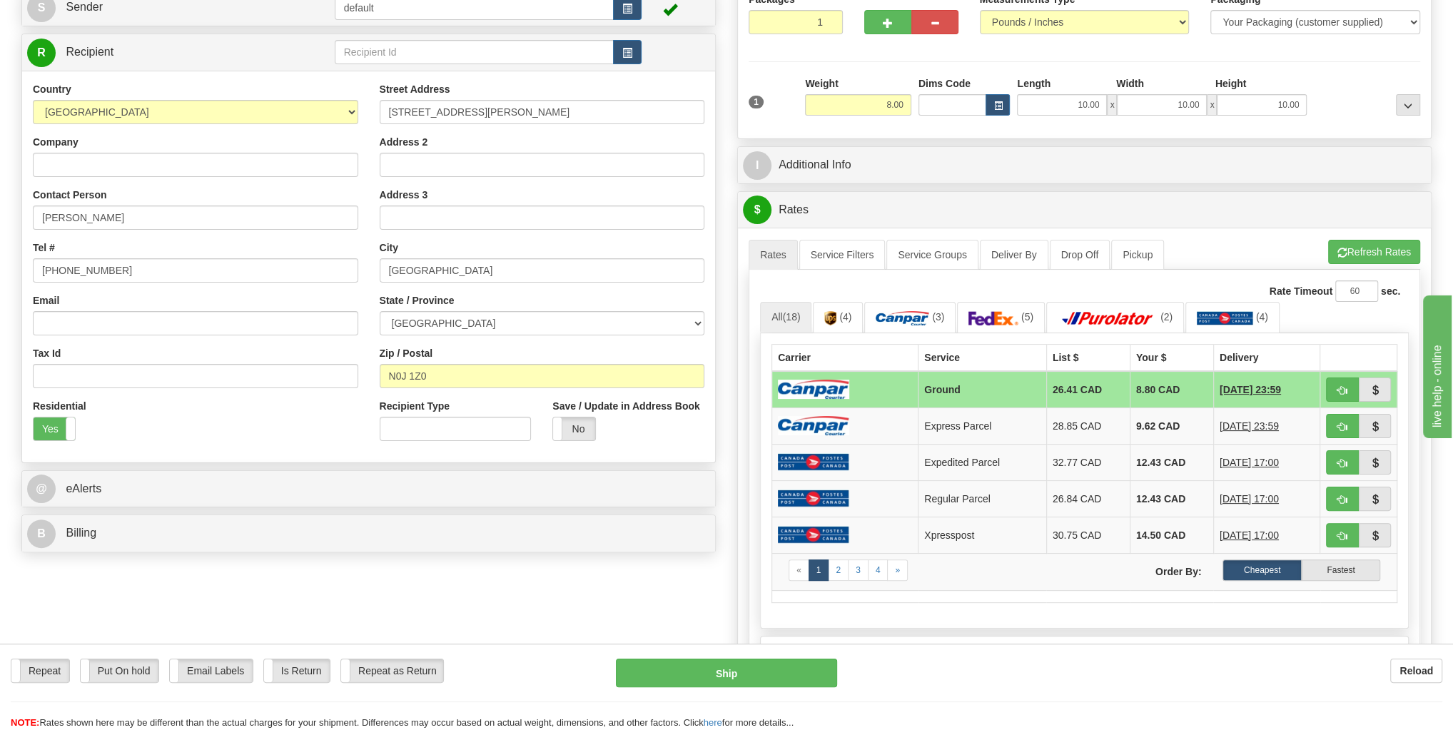
click at [1306, 387] on td "[DATE] 23:59" at bounding box center [1266, 389] width 106 height 37
click at [793, 674] on button "Ship" at bounding box center [726, 673] width 220 height 29
type input "1"
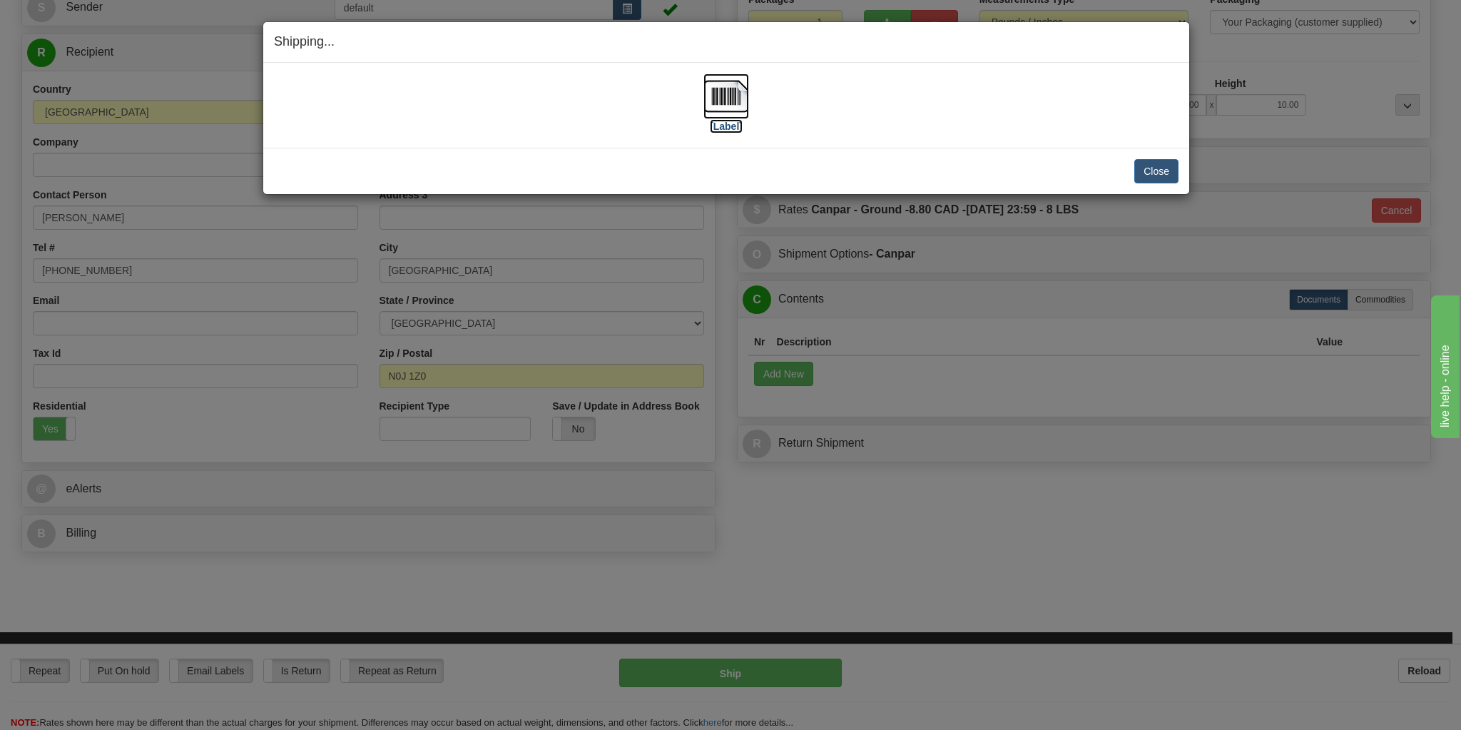
click at [736, 126] on label "[Label]" at bounding box center [726, 126] width 33 height 14
